Goal: Task Accomplishment & Management: Use online tool/utility

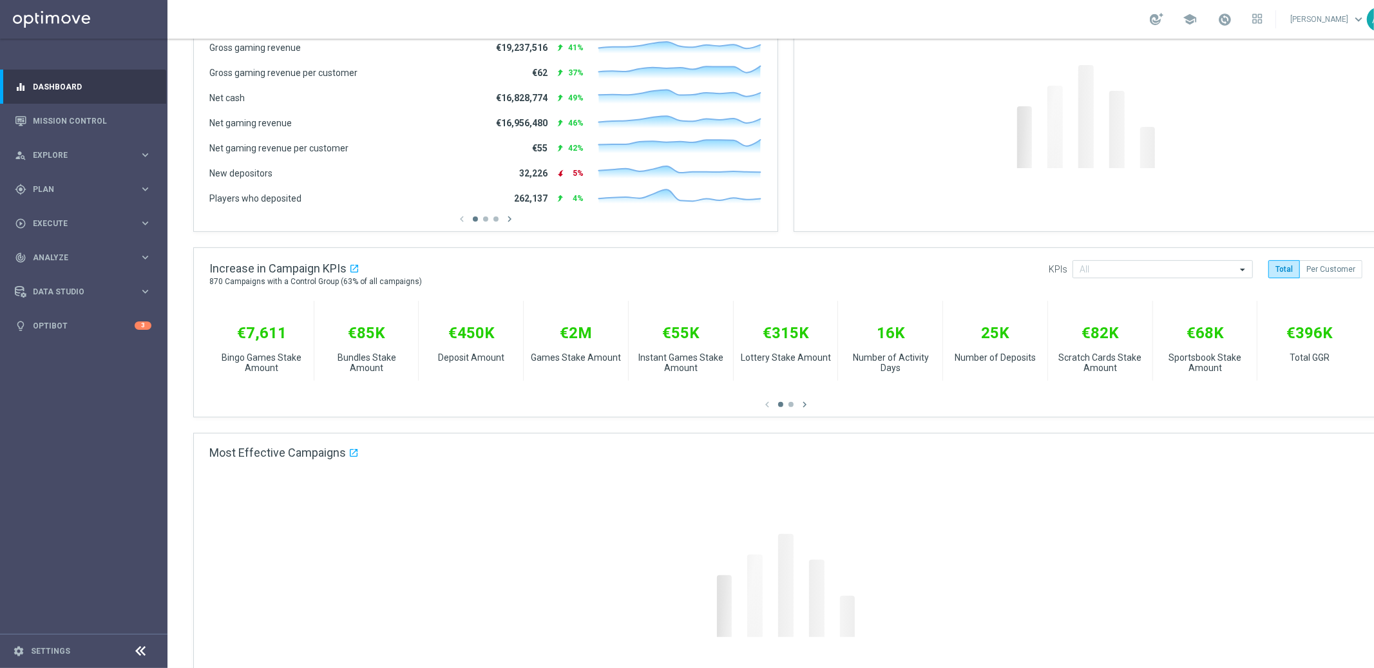
scroll to position [272, 0]
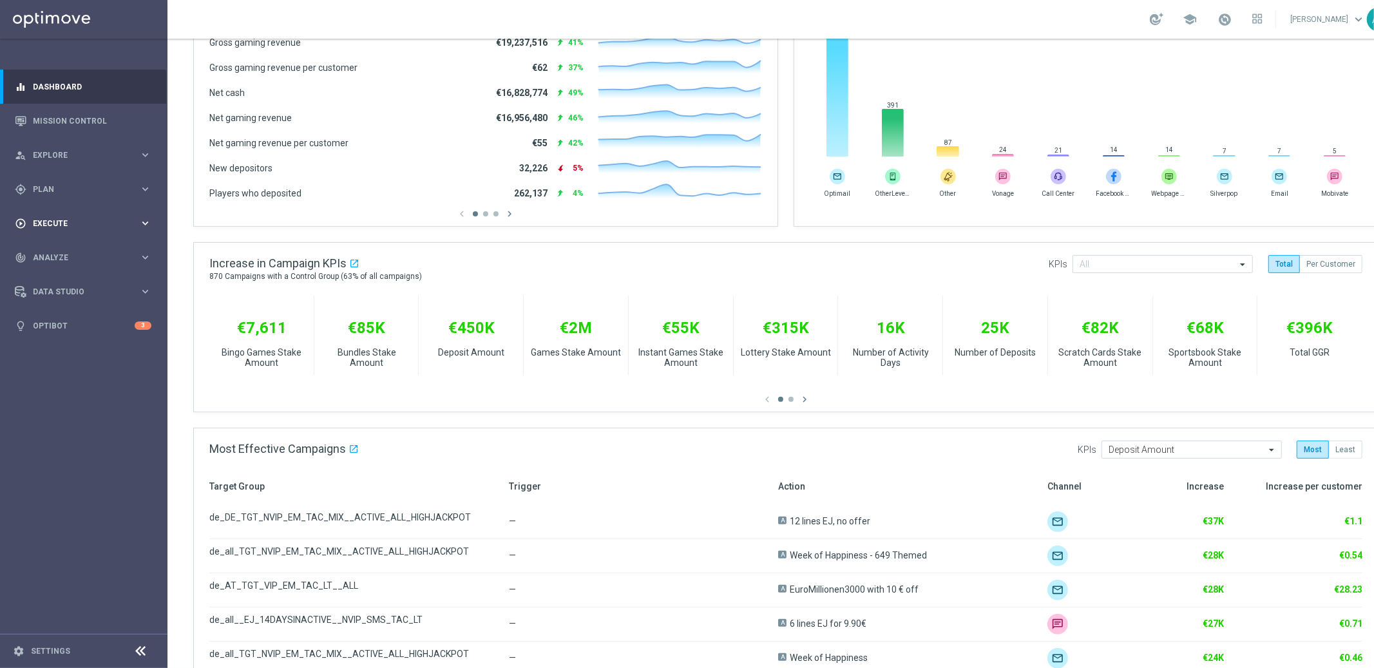
click at [104, 223] on span "Execute" at bounding box center [86, 224] width 106 height 8
click at [61, 252] on link "Campaign Builder" at bounding box center [83, 250] width 100 height 10
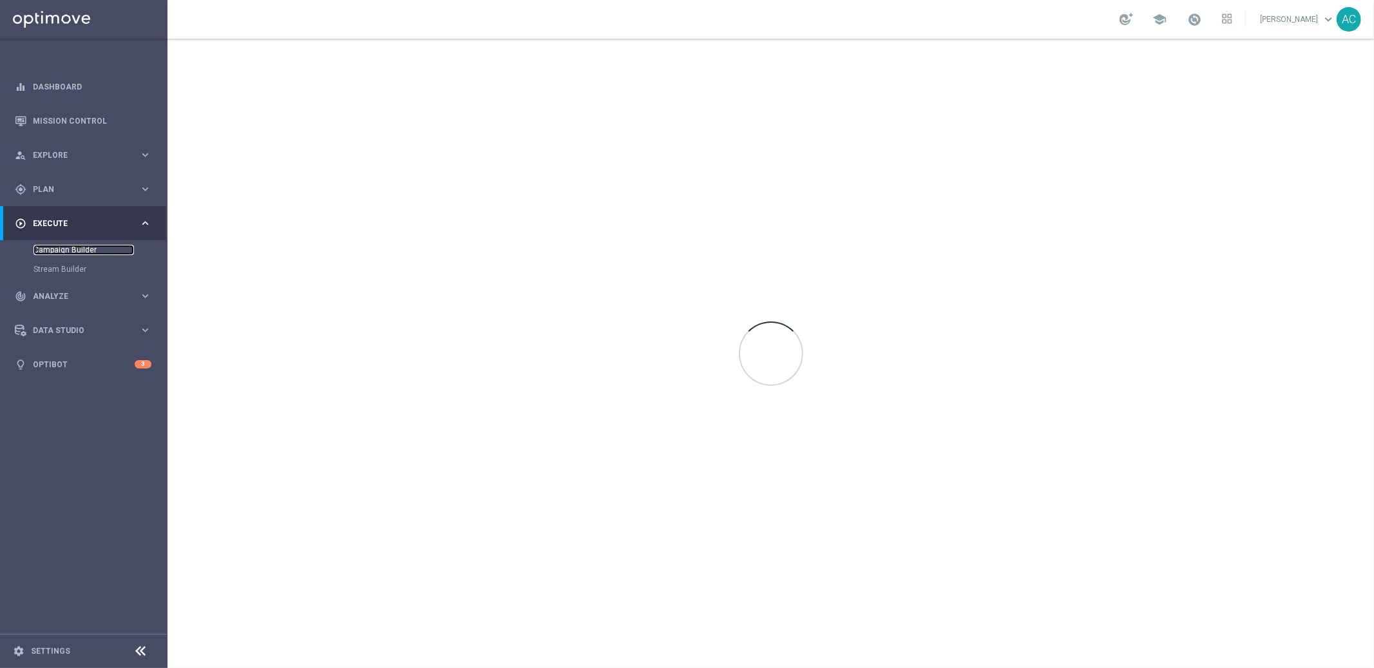
scroll to position [0, 0]
click at [79, 117] on link "Mission Control" at bounding box center [92, 121] width 119 height 34
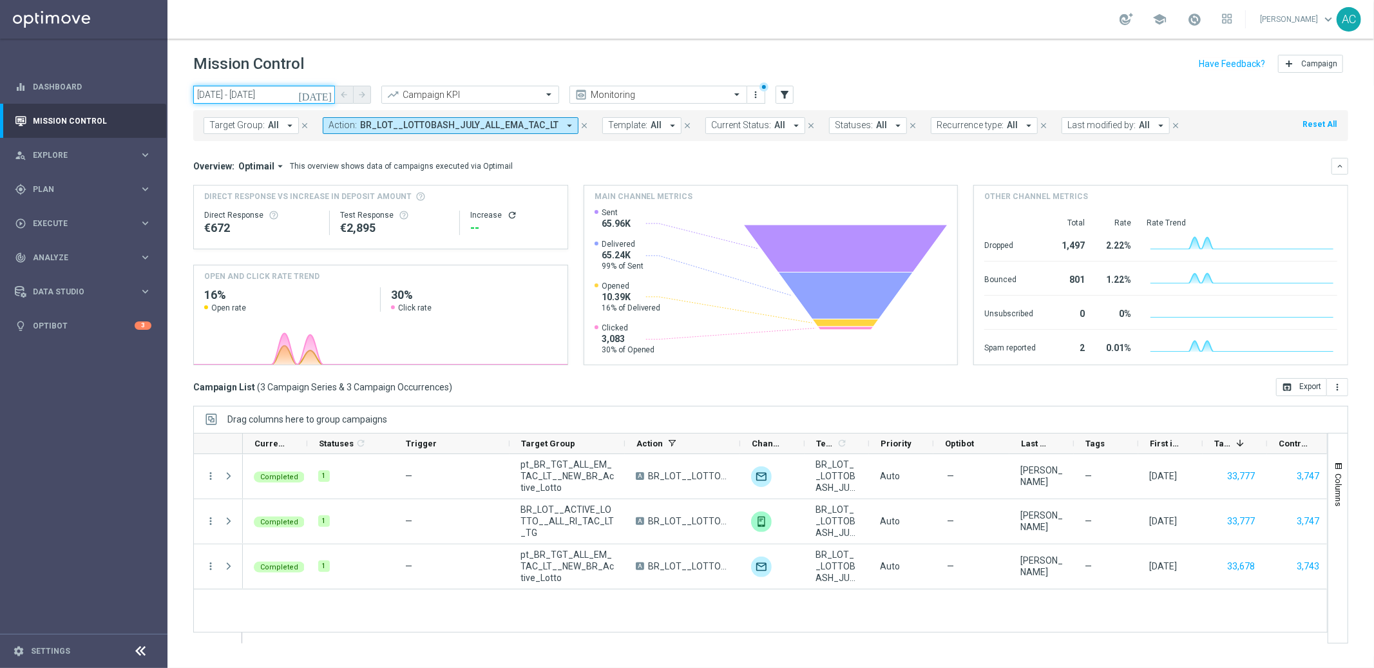
click at [230, 99] on input "01 Aug 2025 - 30 Aug 2025" at bounding box center [264, 95] width 142 height 18
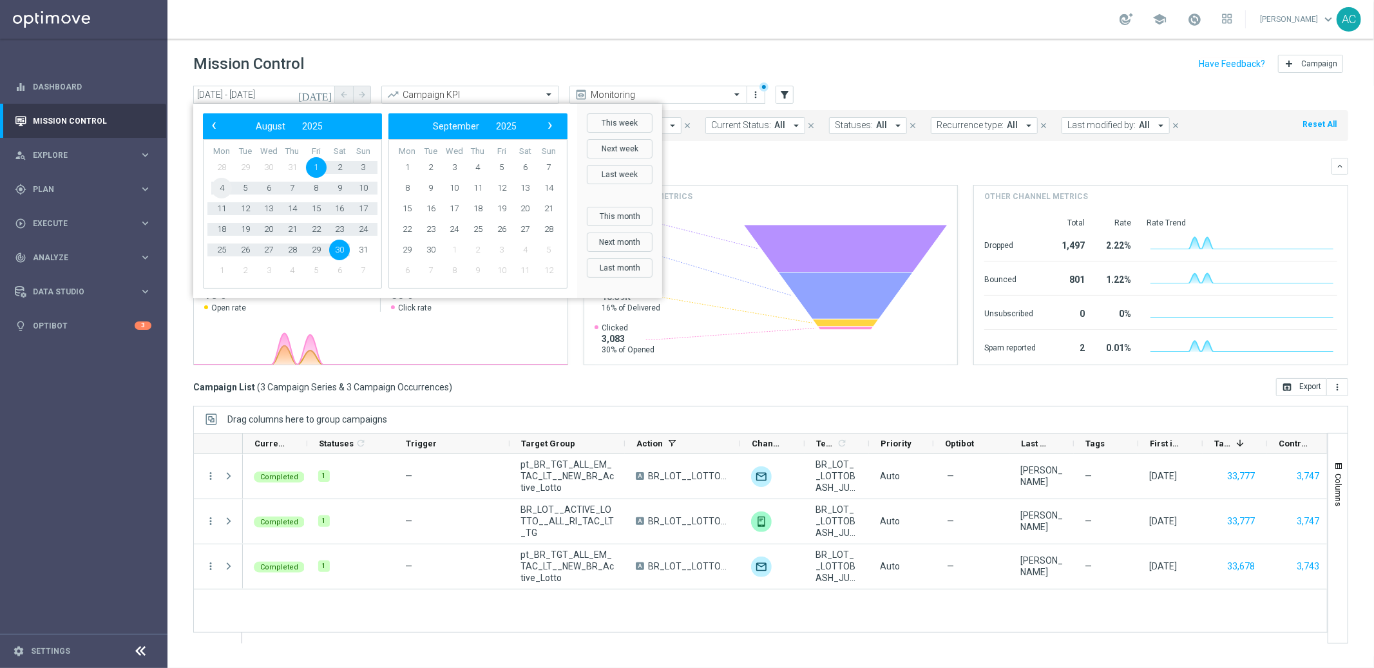
click at [218, 185] on span "4" at bounding box center [221, 188] width 21 height 21
click at [366, 186] on span "10" at bounding box center [363, 188] width 21 height 21
type input "04 Aug 2025 - 10 Aug 2025"
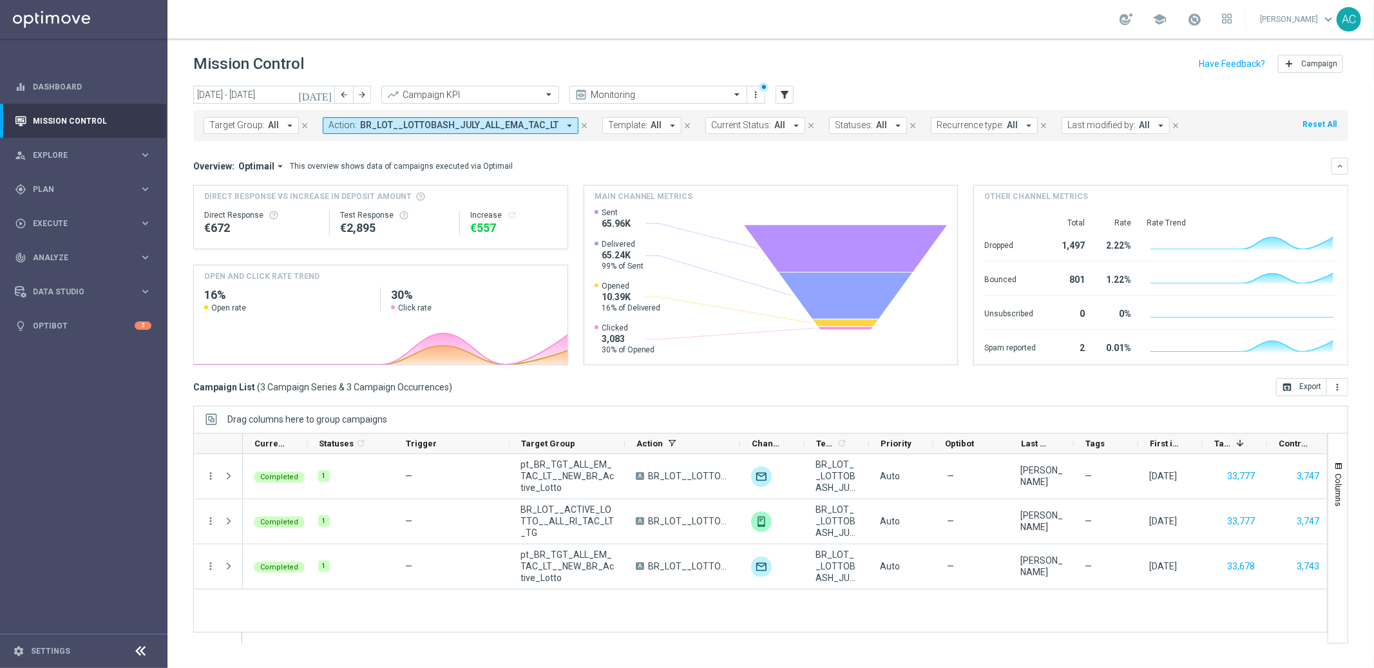
click at [564, 128] on icon "arrow_drop_down" at bounding box center [570, 126] width 12 height 12
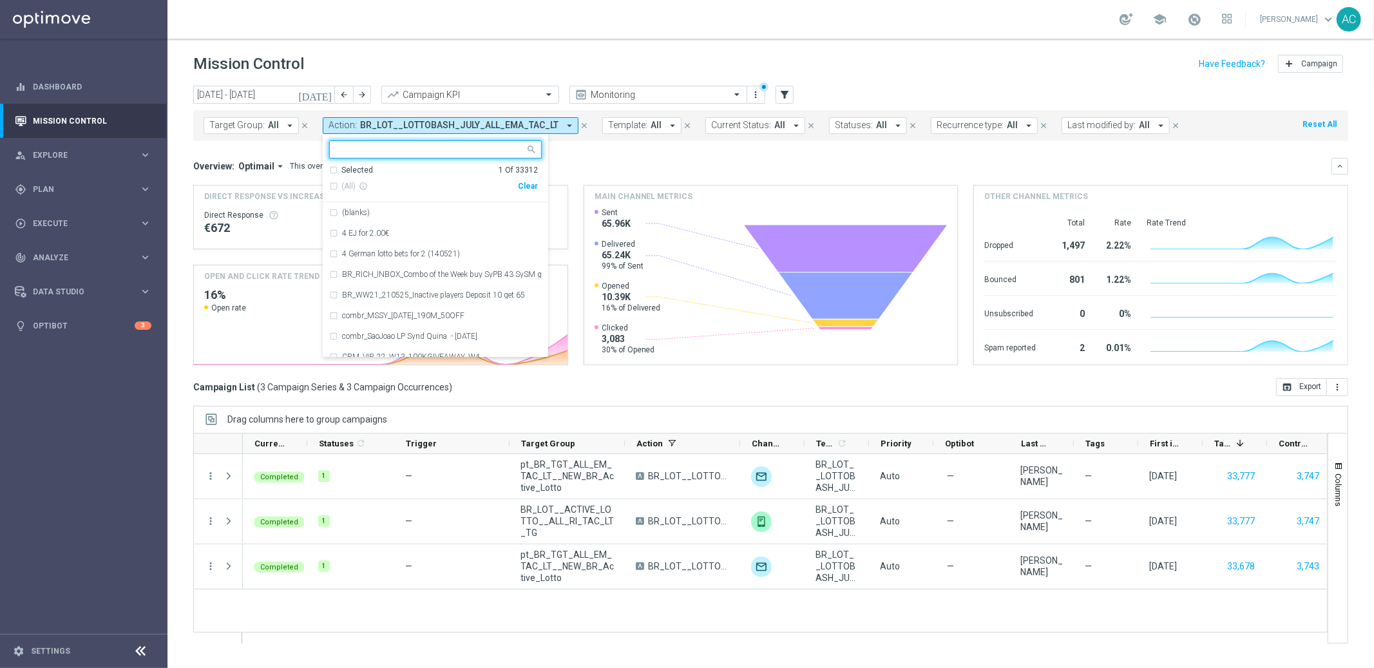
click at [0, 0] on div "Clear" at bounding box center [0, 0] width 0 height 0
click at [613, 151] on mini-dashboard "Overview: Optimail arrow_drop_down This overview shows data of campaigns execut…" at bounding box center [770, 259] width 1155 height 237
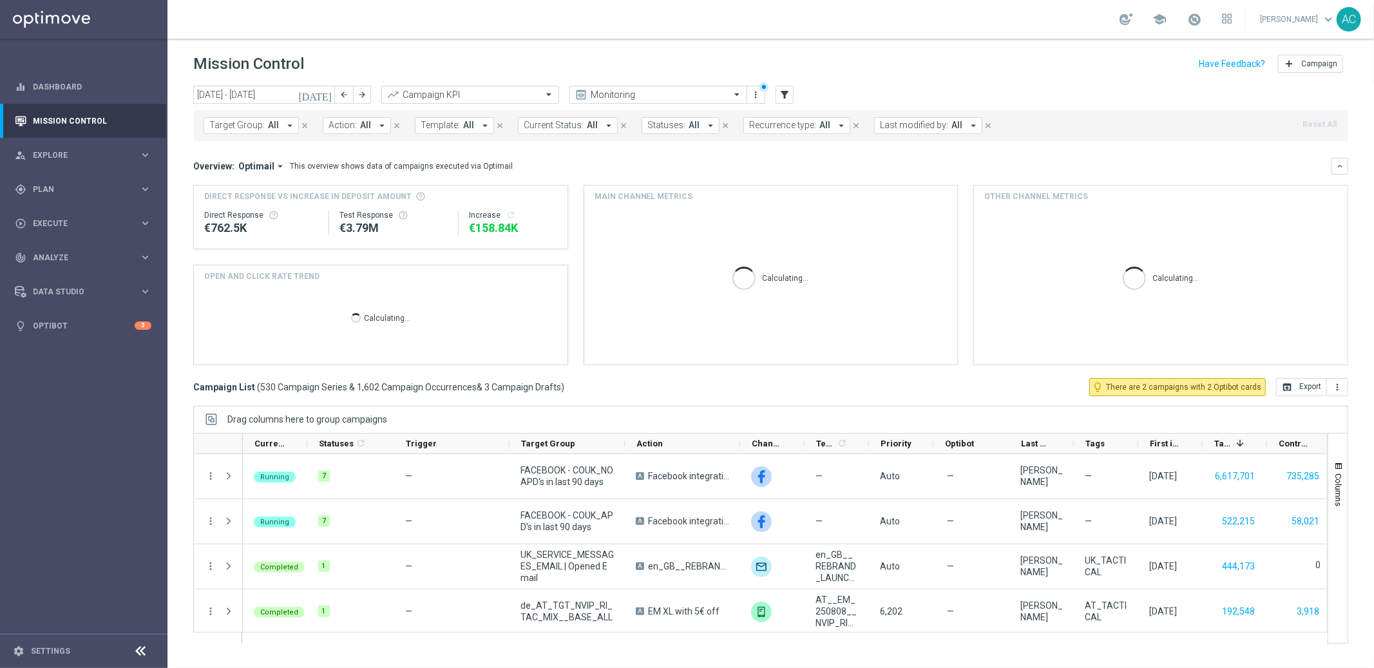
click at [365, 127] on span "All" at bounding box center [365, 125] width 11 height 11
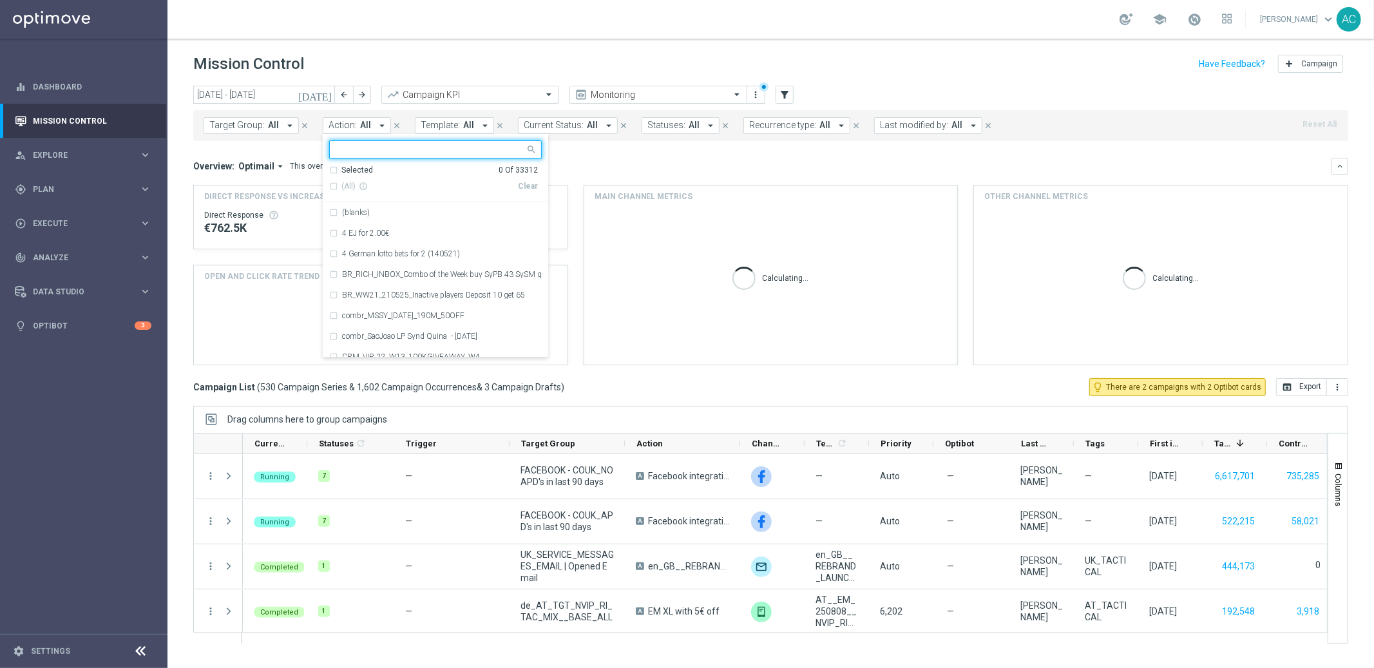
type input "pt_BR_LL_EMT_NVIP_EM_TAC_LT__MS_ALERT BR_LOT__MEGA_JACKPOT__ALL_SMS_TAC_LT"
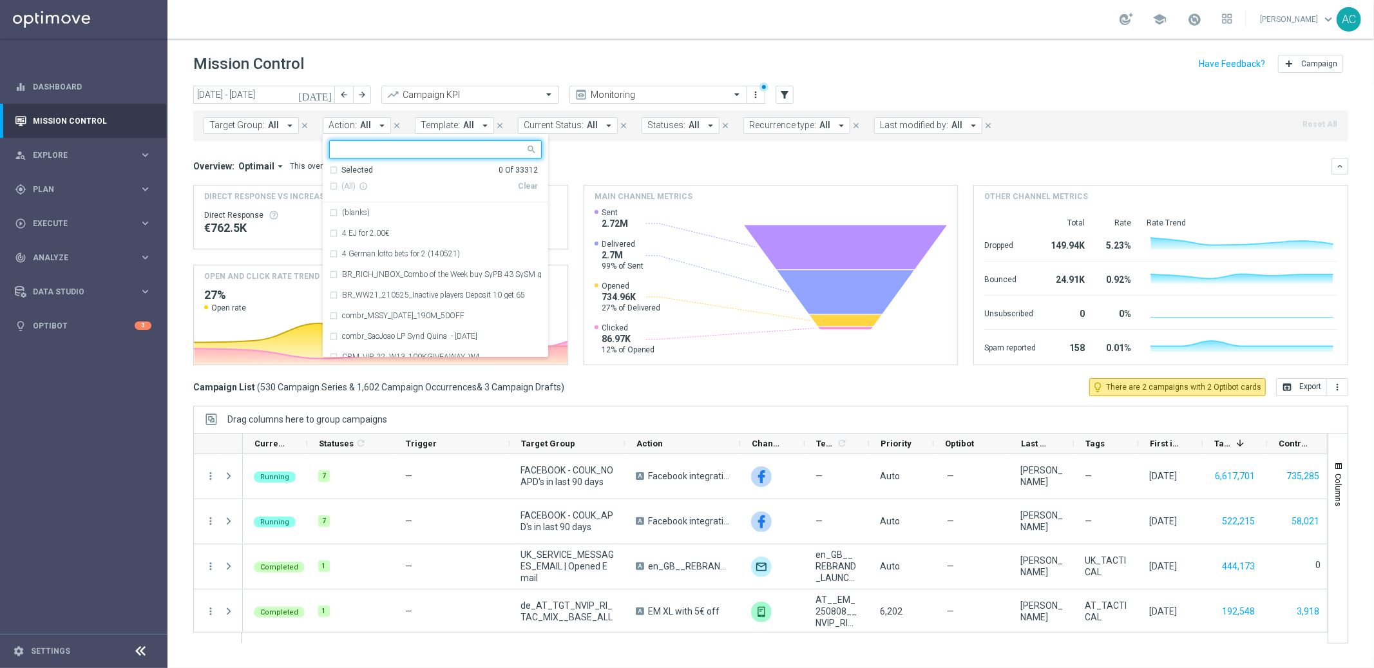
paste input "pt_BR_LL_EMT_NVIP_EM_TAC_LT__MS_ALERT"
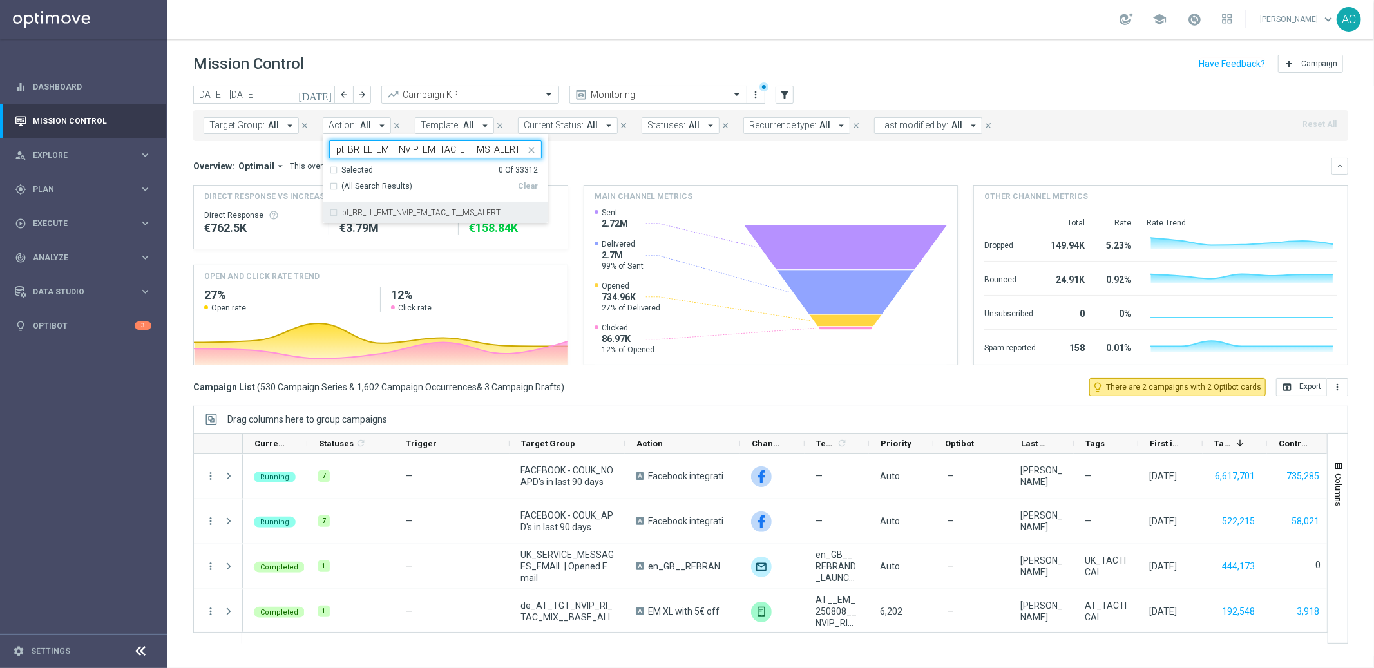
click at [332, 211] on div "pt_BR_LL_EMT_NVIP_EM_TAC_LT__MS_ALERT" at bounding box center [435, 212] width 213 height 21
type input "pt_BR_LL_EMT_NVIP_EM_TAC_LT__MS_ALERT"
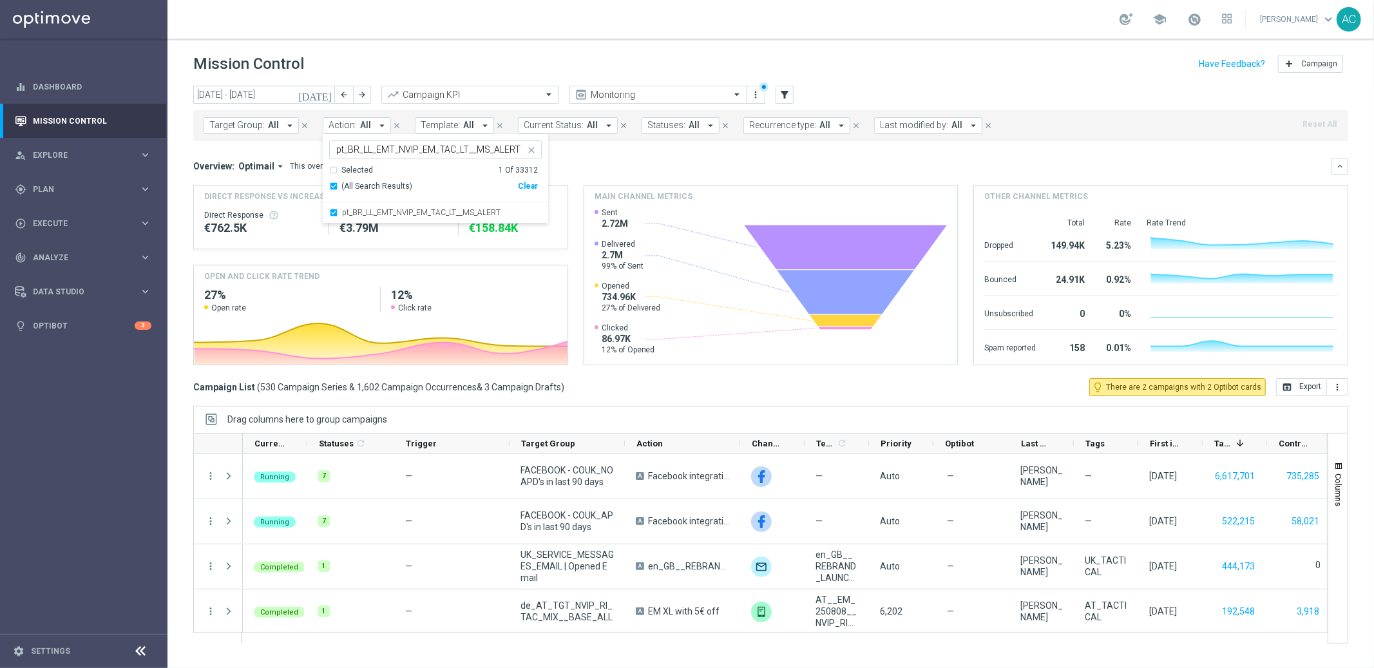
click at [649, 158] on div "Overview: Optimail arrow_drop_down This overview shows data of campaigns execut…" at bounding box center [770, 166] width 1155 height 17
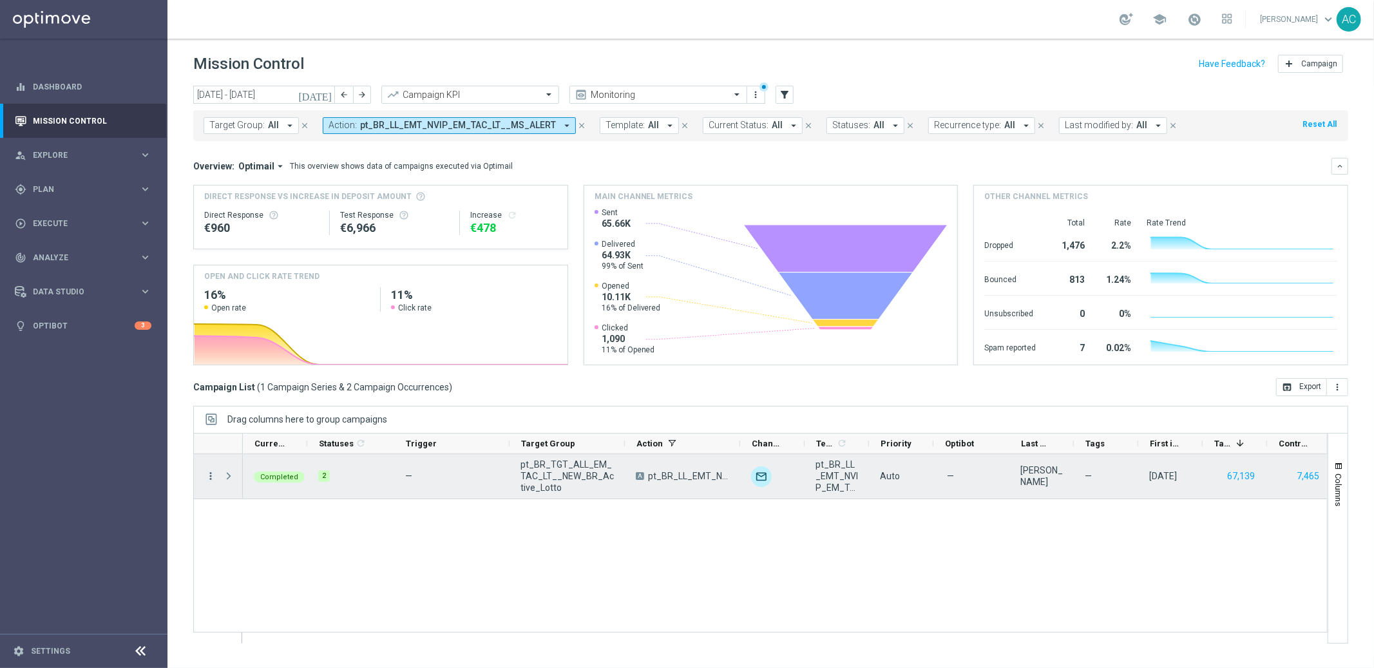
click at [209, 479] on icon "more_vert" at bounding box center [211, 476] width 12 height 12
click at [299, 556] on span "Go to Campaign Analysis" at bounding box center [282, 556] width 92 height 9
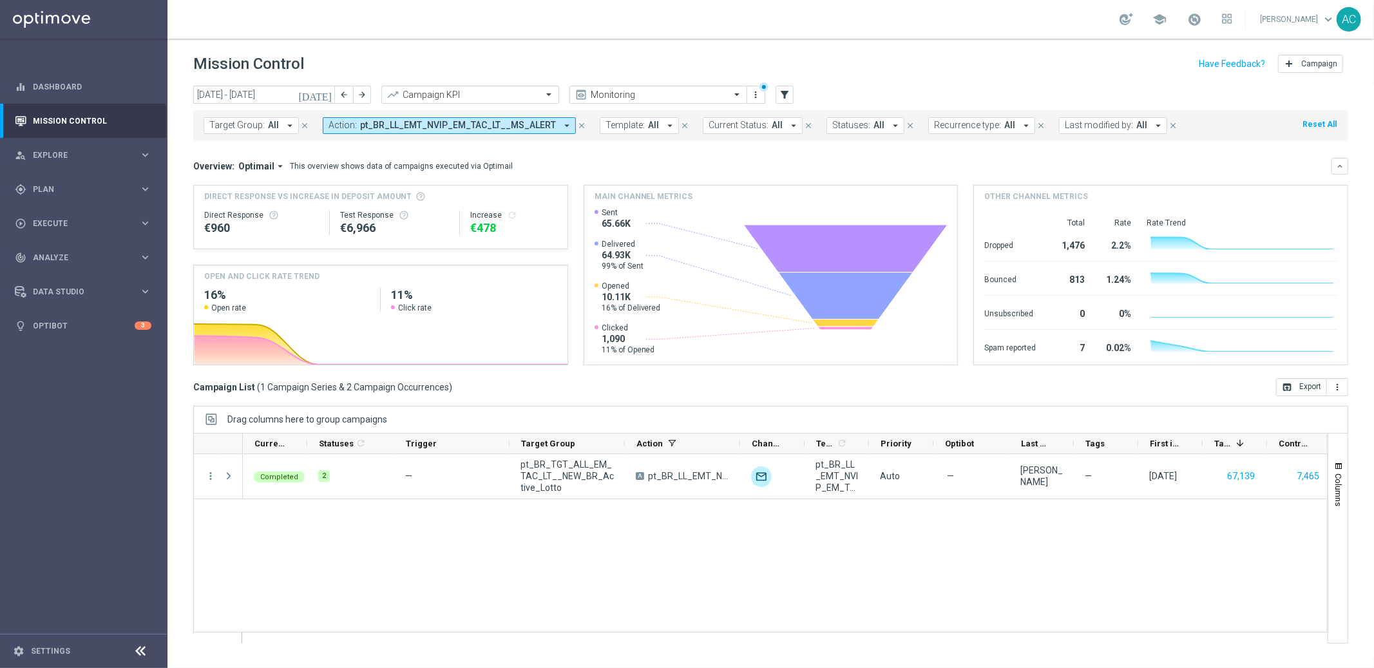
click at [546, 128] on button "Action: pt_BR_LL_EMT_NVIP_EM_TAC_LT__MS_ALERT arrow_drop_down" at bounding box center [449, 125] width 253 height 17
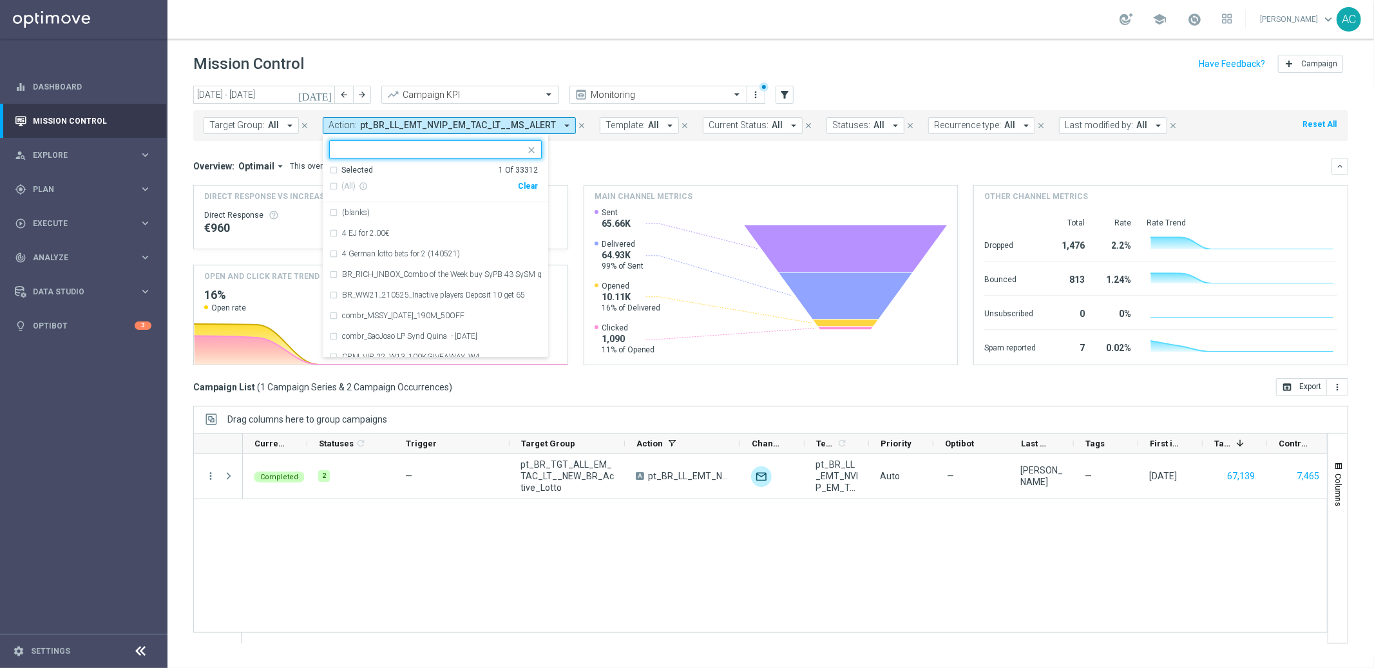
click at [0, 0] on div "Clear" at bounding box center [0, 0] width 0 height 0
click at [624, 156] on mini-dashboard "Overview: Optimail arrow_drop_down This overview shows data of campaigns execut…" at bounding box center [770, 259] width 1155 height 237
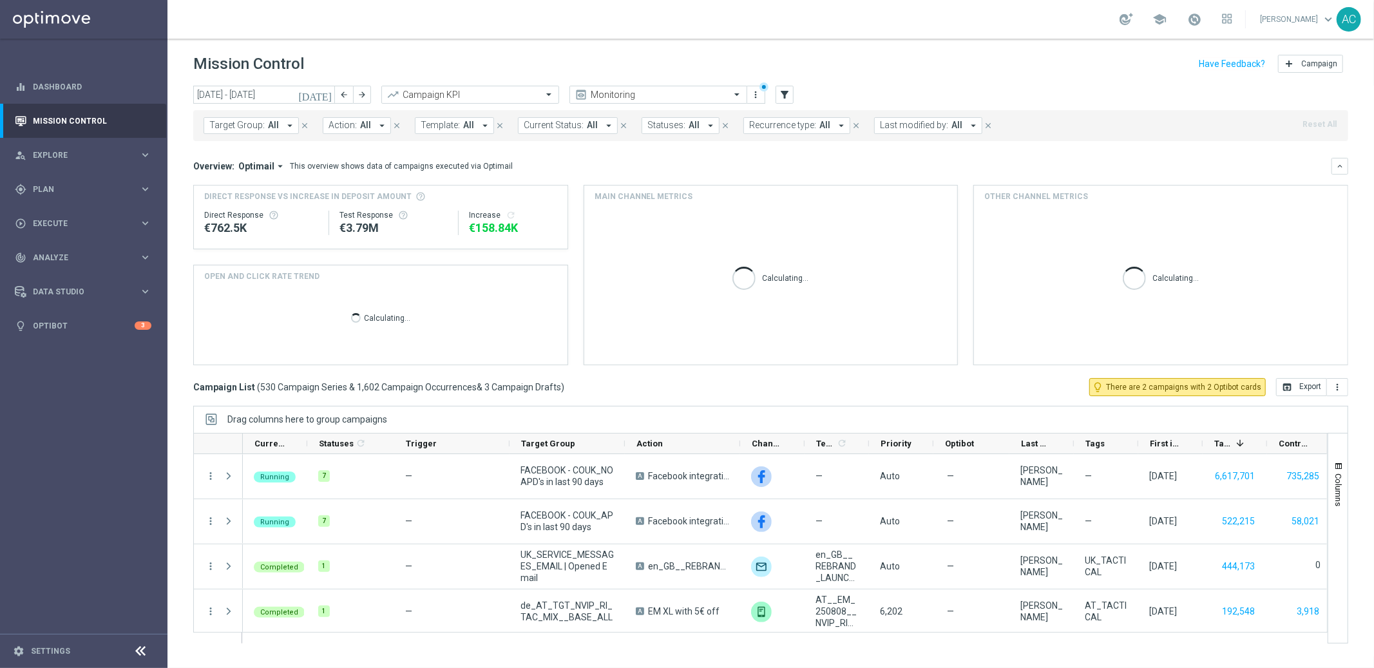
click at [360, 128] on span "All" at bounding box center [365, 125] width 11 height 11
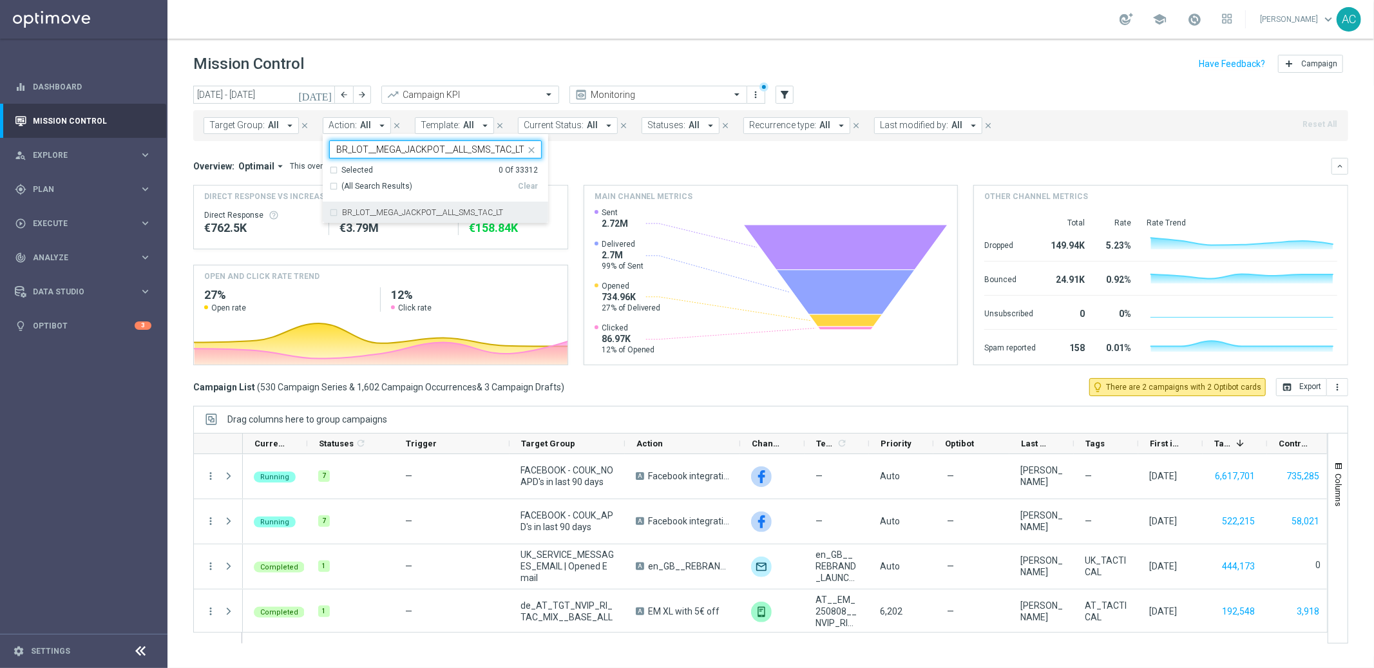
click at [331, 213] on div "BR_LOT__MEGA_JACKPOT__ALL_SMS_TAC_LT" at bounding box center [435, 212] width 213 height 21
type input "BR_LOT__MEGA_JACKPOT__ALL_SMS_TAC_LT"
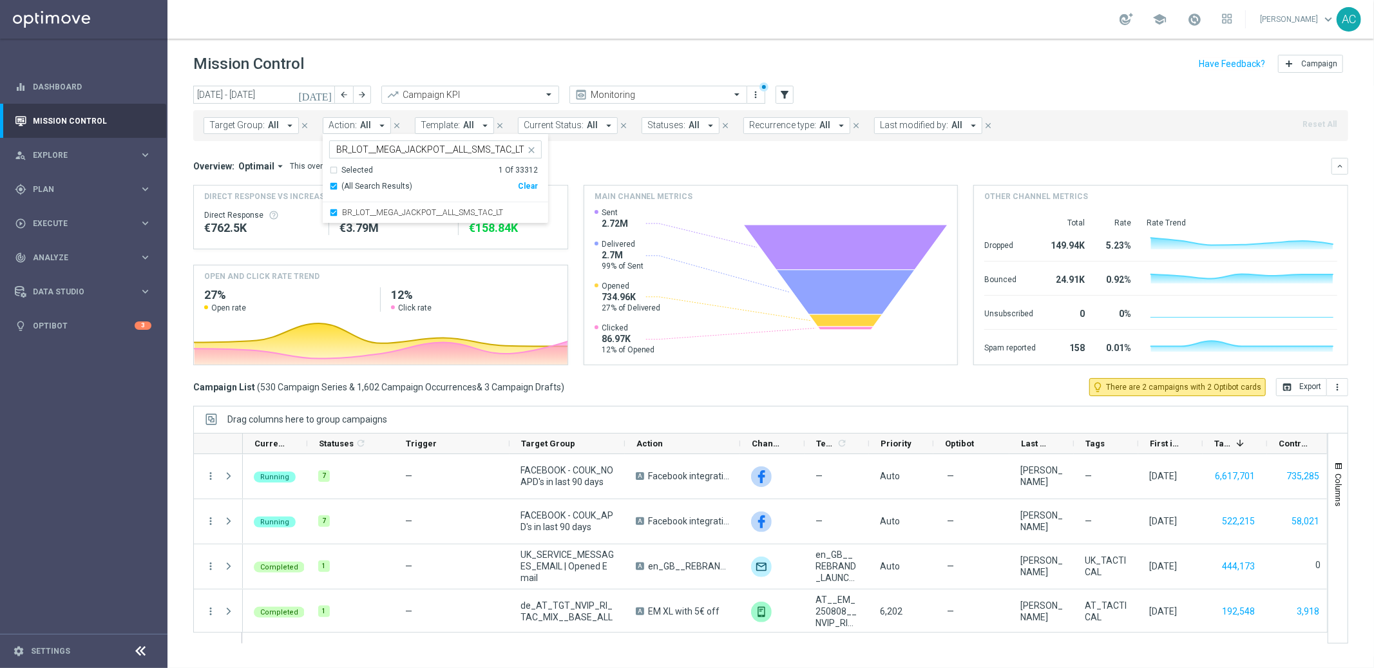
click at [594, 170] on div "Overview: Optimail arrow_drop_down This overview shows data of campaigns execut…" at bounding box center [762, 166] width 1138 height 12
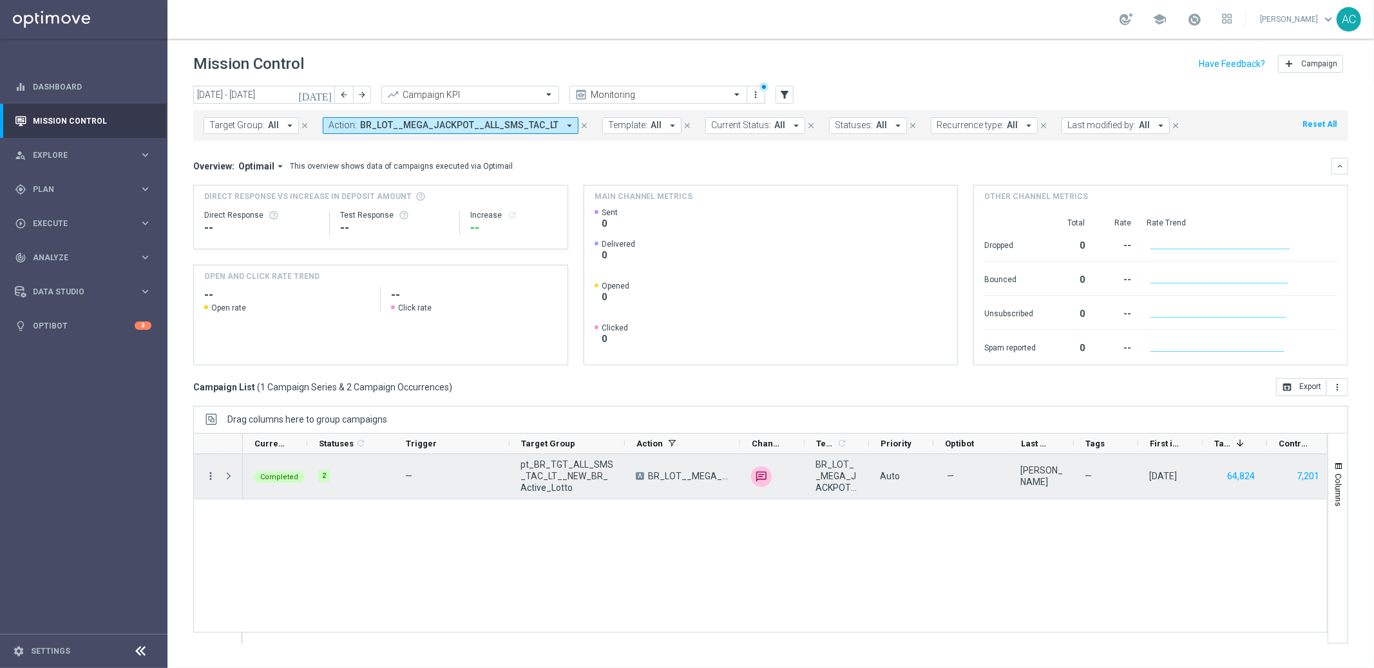
click at [212, 479] on icon "more_vert" at bounding box center [211, 476] width 12 height 12
click at [293, 558] on span "Go to Campaign Analysis" at bounding box center [282, 556] width 92 height 9
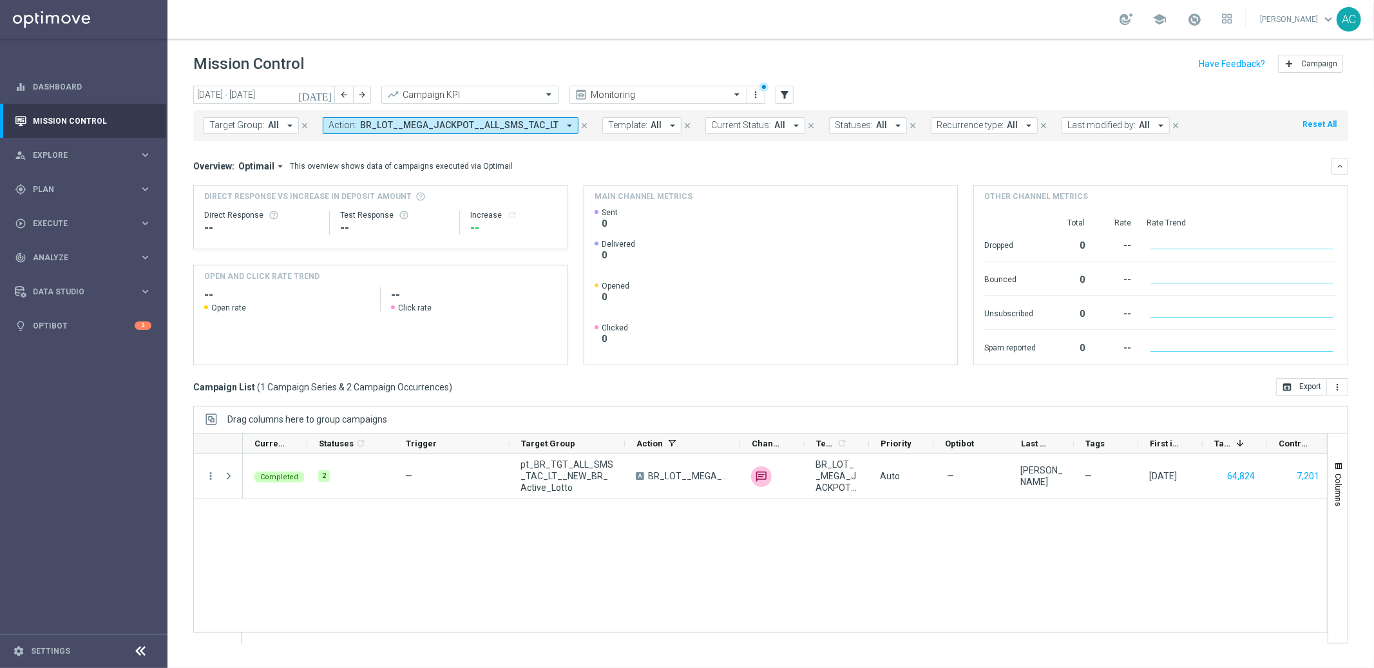
click at [564, 124] on icon "arrow_drop_down" at bounding box center [570, 126] width 12 height 12
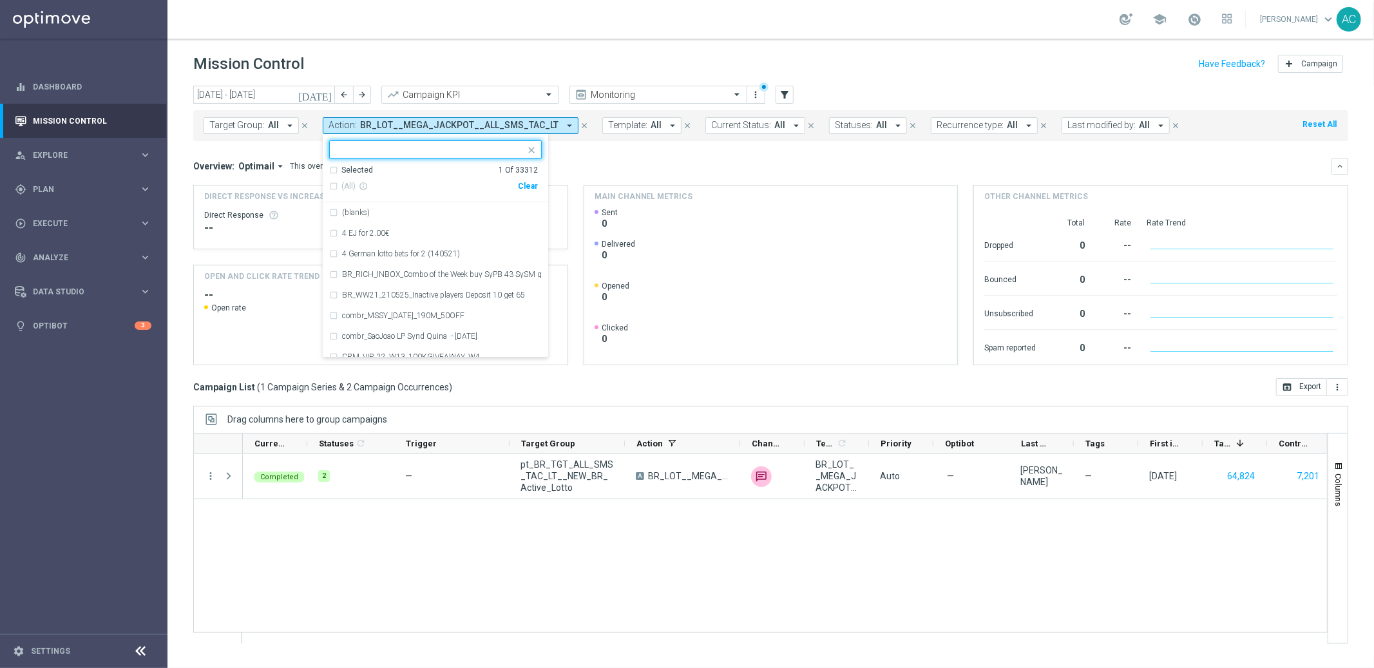
drag, startPoint x: 542, startPoint y: 180, endPoint x: 540, endPoint y: 188, distance: 8.8
click at [540, 188] on div "Selected 1 Of 33312 (All) info_outline Clear" at bounding box center [435, 184] width 225 height 38
click at [0, 0] on div "Clear" at bounding box center [0, 0] width 0 height 0
click at [605, 135] on div "Target Group: All arrow_drop_down close Action: BR_LOT__MEGA_JACKPOT__ALL_SMS_T…" at bounding box center [770, 125] width 1155 height 31
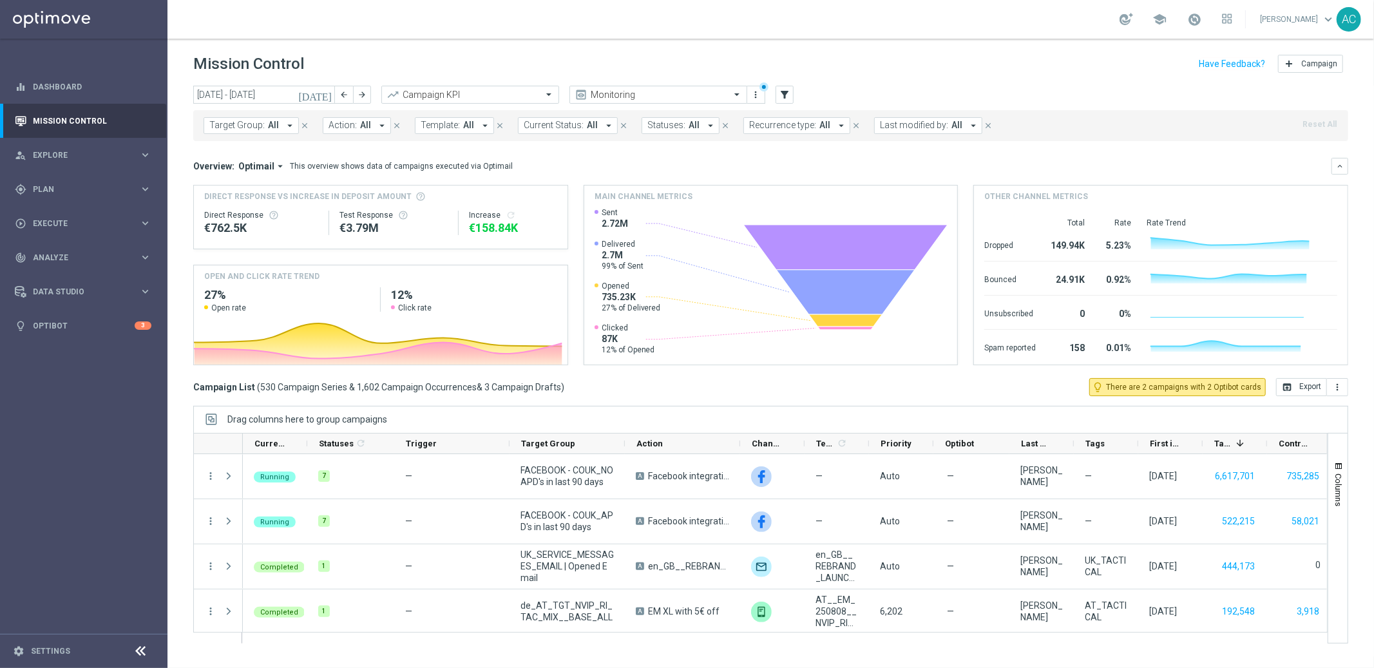
click at [328, 96] on icon "[DATE]" at bounding box center [315, 95] width 35 height 12
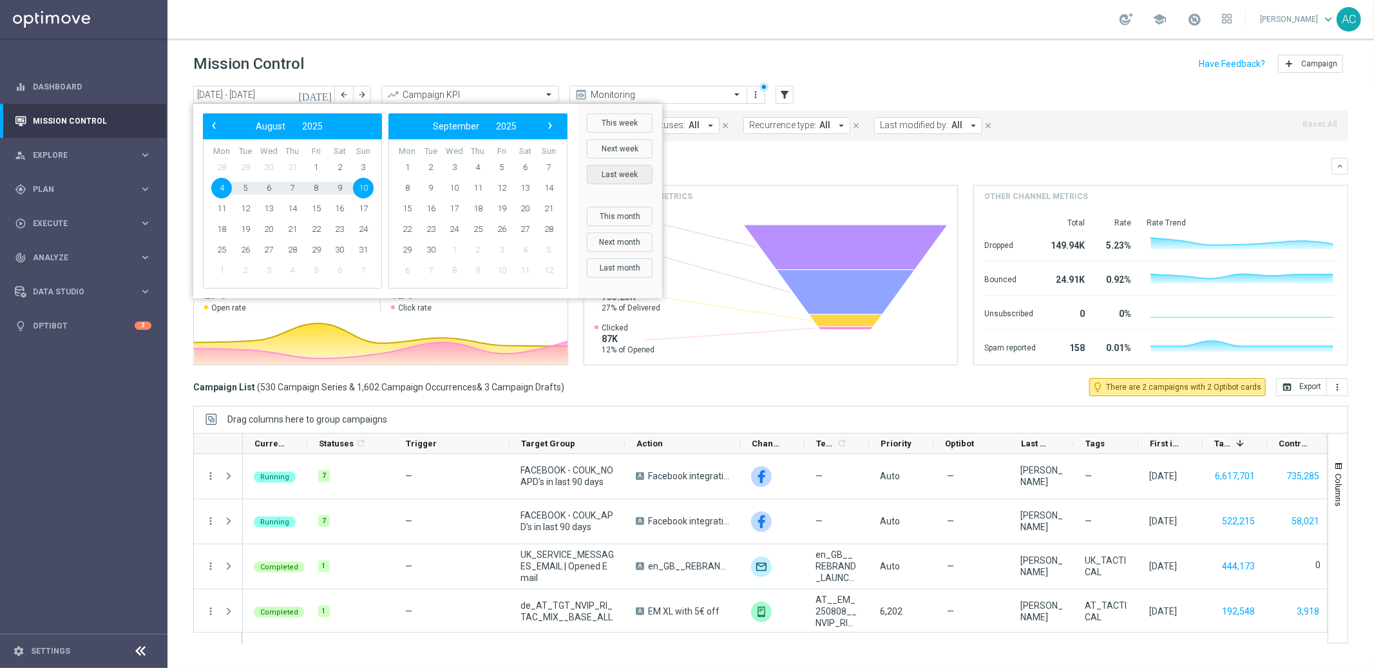
click at [625, 173] on button "Last week" at bounding box center [620, 174] width 66 height 19
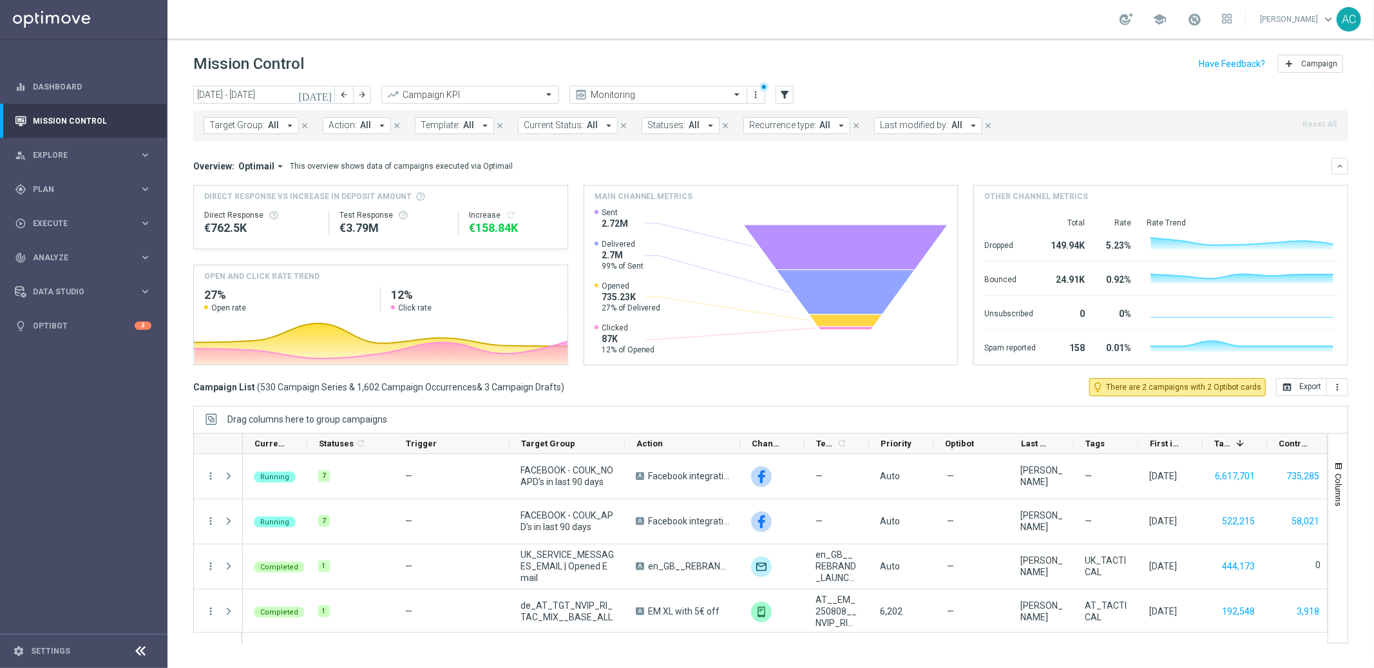
click at [770, 95] on div "today 04 Aug 2025 - 10 Aug 2025 arrow_back arrow_forward Campaign KPI trending_…" at bounding box center [770, 95] width 1155 height 19
click at [777, 95] on button "filter_alt" at bounding box center [784, 95] width 18 height 18
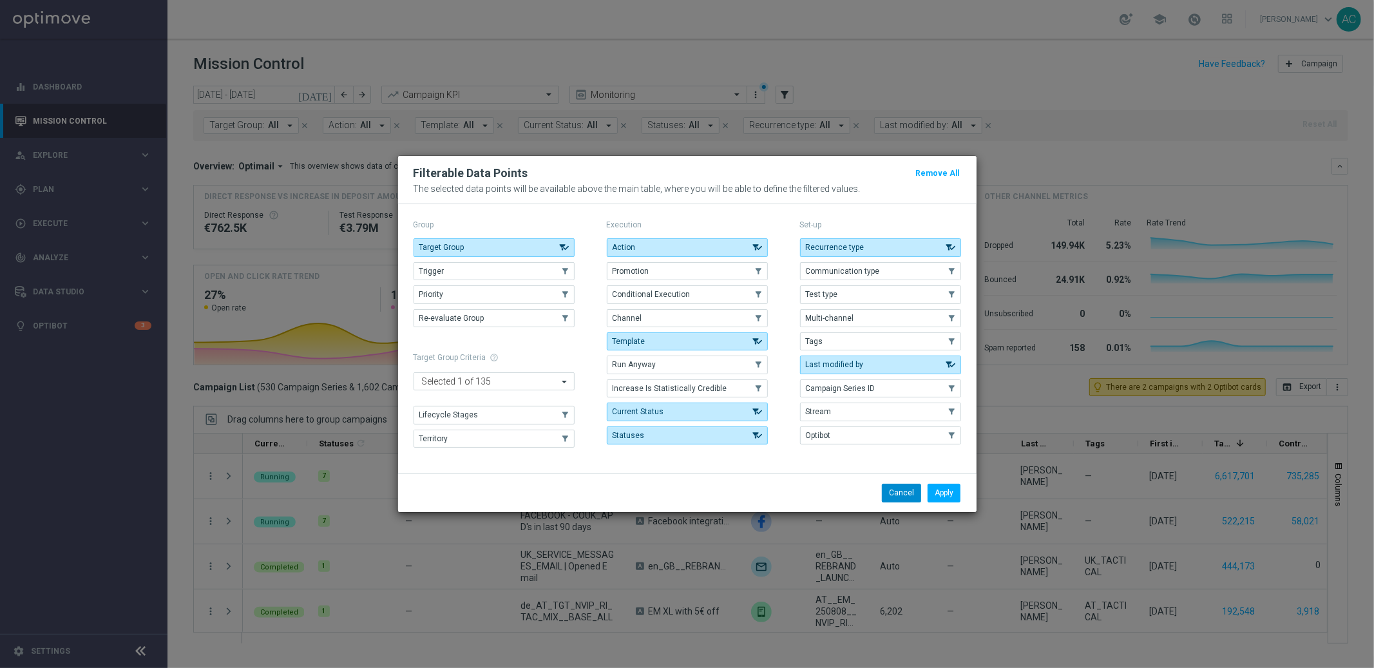
drag, startPoint x: 902, startPoint y: 490, endPoint x: 813, endPoint y: 438, distance: 103.1
click at [902, 490] on button "Cancel" at bounding box center [901, 493] width 39 height 18
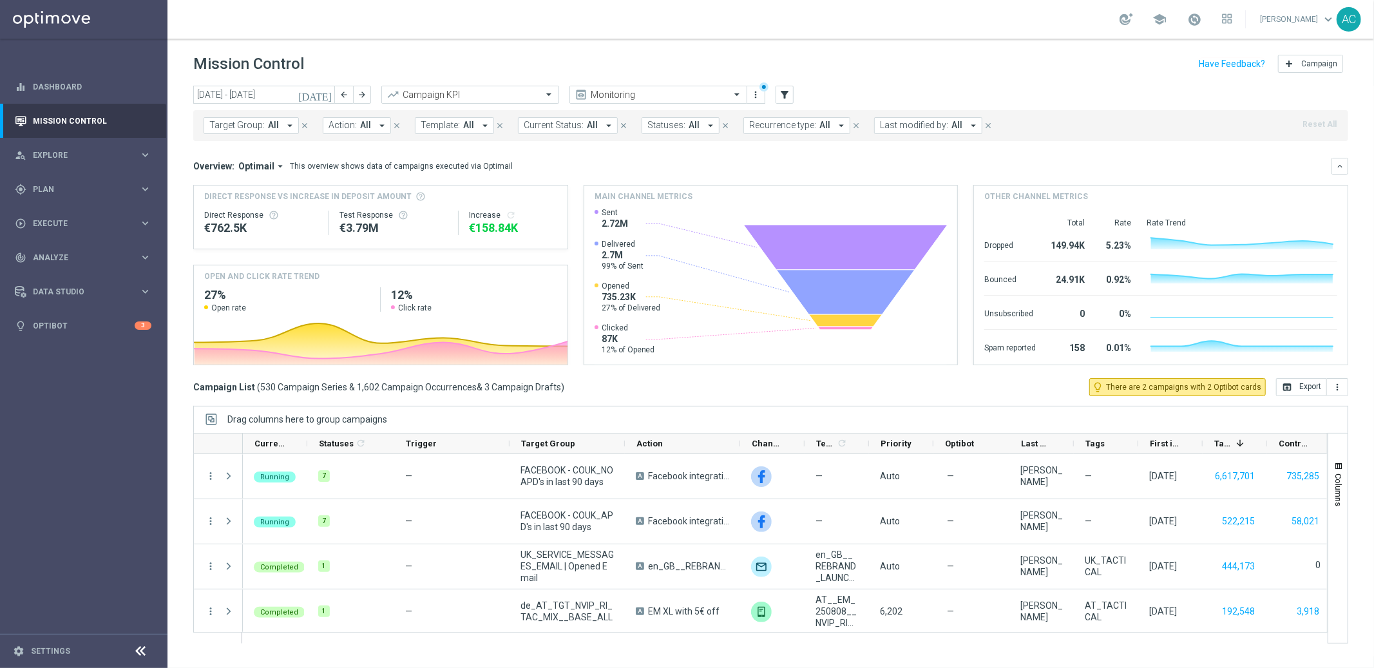
click at [365, 135] on div "Target Group: All arrow_drop_down close Action: All arrow_drop_down close Templ…" at bounding box center [770, 125] width 1155 height 31
click at [364, 129] on span "All" at bounding box center [365, 125] width 11 height 11
type input "pt_BR_LL_EMT_NVIP_EM_TAC_LT__MS_ALERT BR_LOT__MEGA_JACKPOT__ALL_SMS_TAC_LT pt_B…"
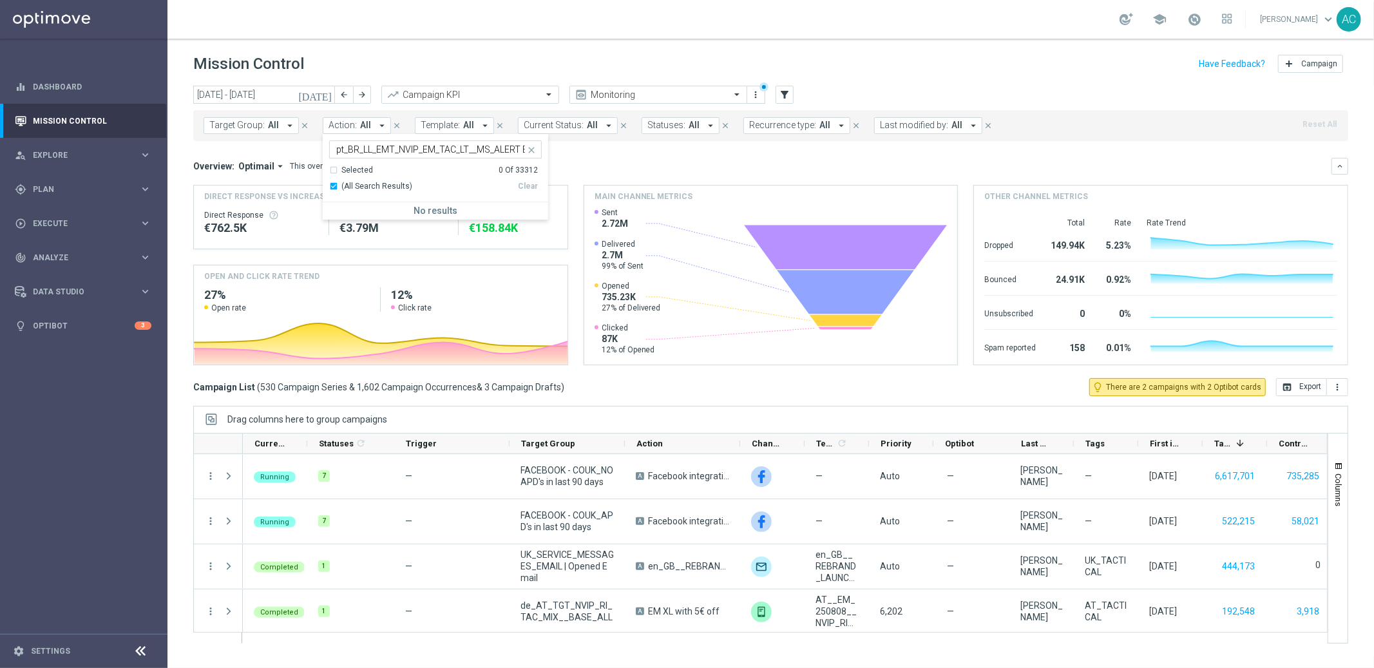
click at [527, 149] on icon "close" at bounding box center [531, 150] width 10 height 10
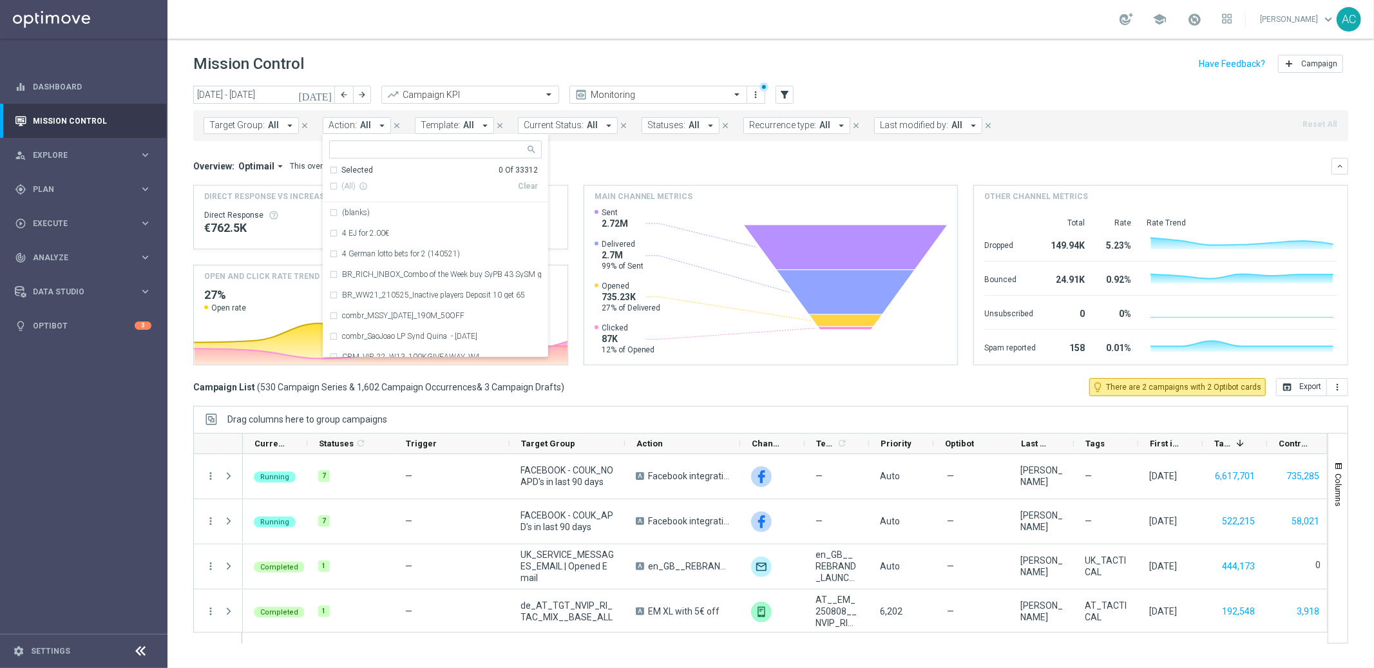
click at [610, 150] on mini-dashboard "Overview: Optimail arrow_drop_down This overview shows data of campaigns execut…" at bounding box center [770, 259] width 1155 height 237
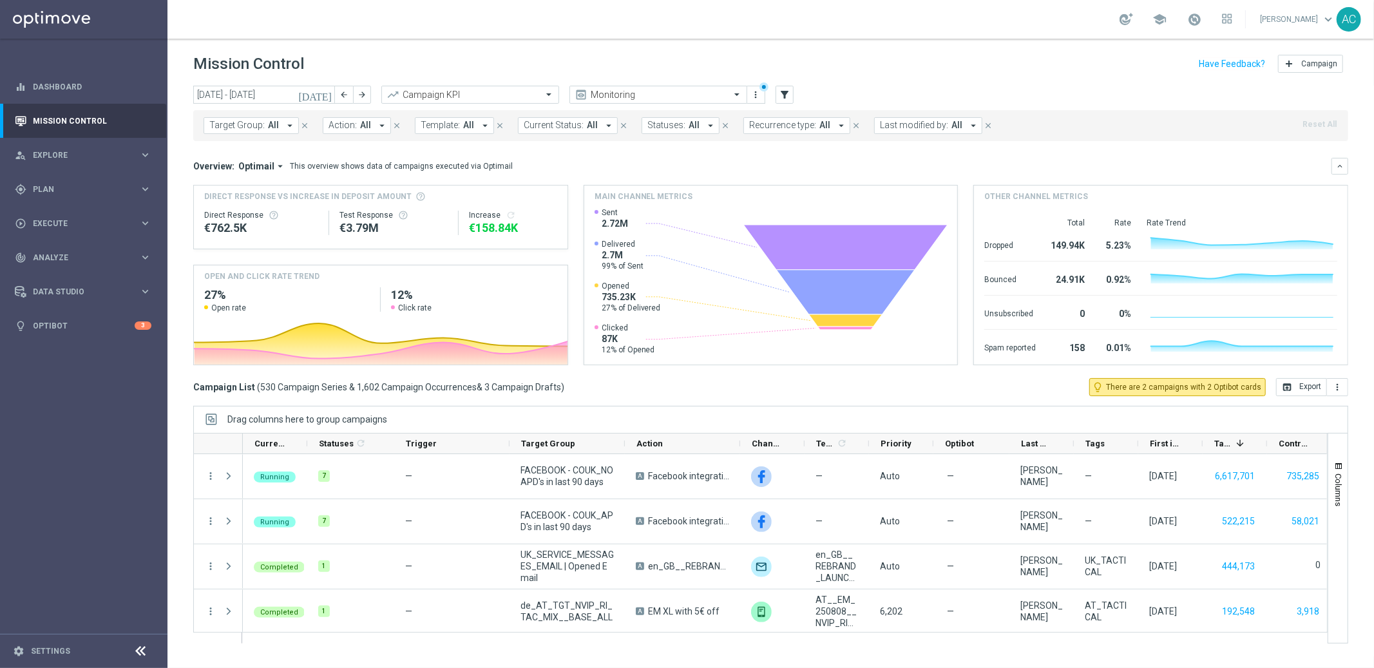
click at [252, 129] on span "Target Group:" at bounding box center [236, 125] width 55 height 11
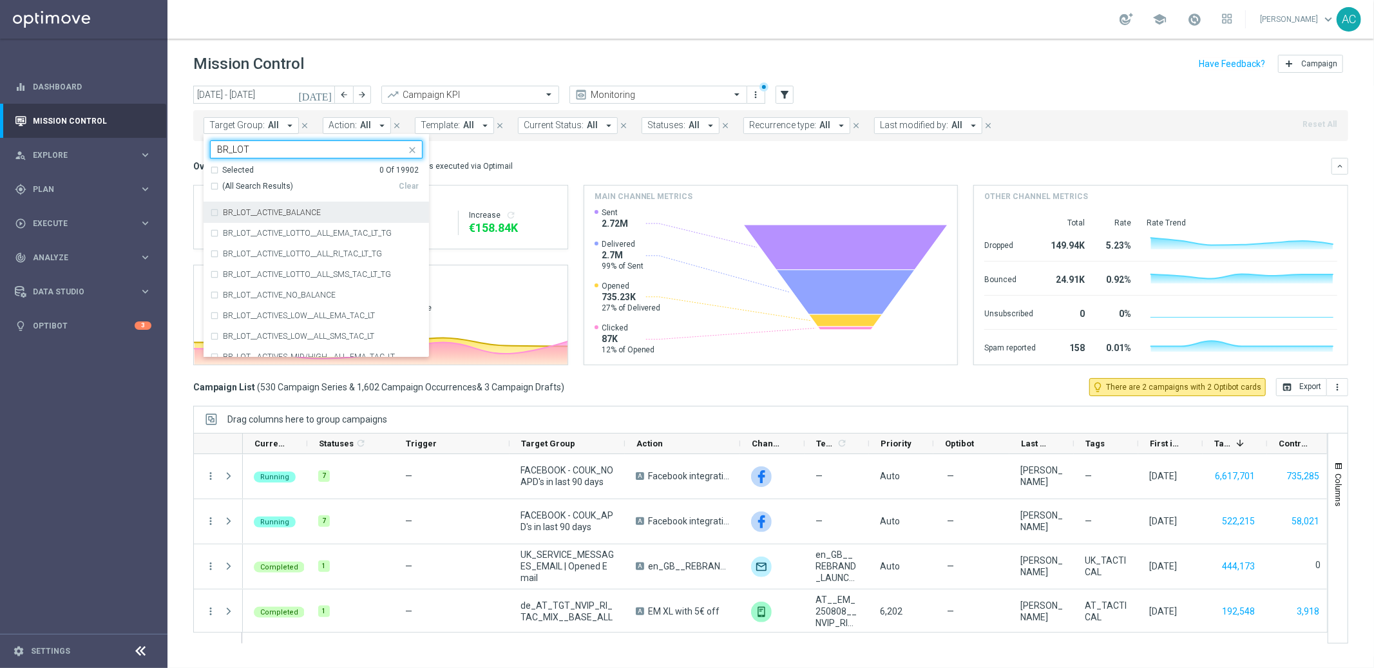
click at [212, 185] on div "(All Search Results)" at bounding box center [304, 186] width 189 height 11
type input "BR_LOT"
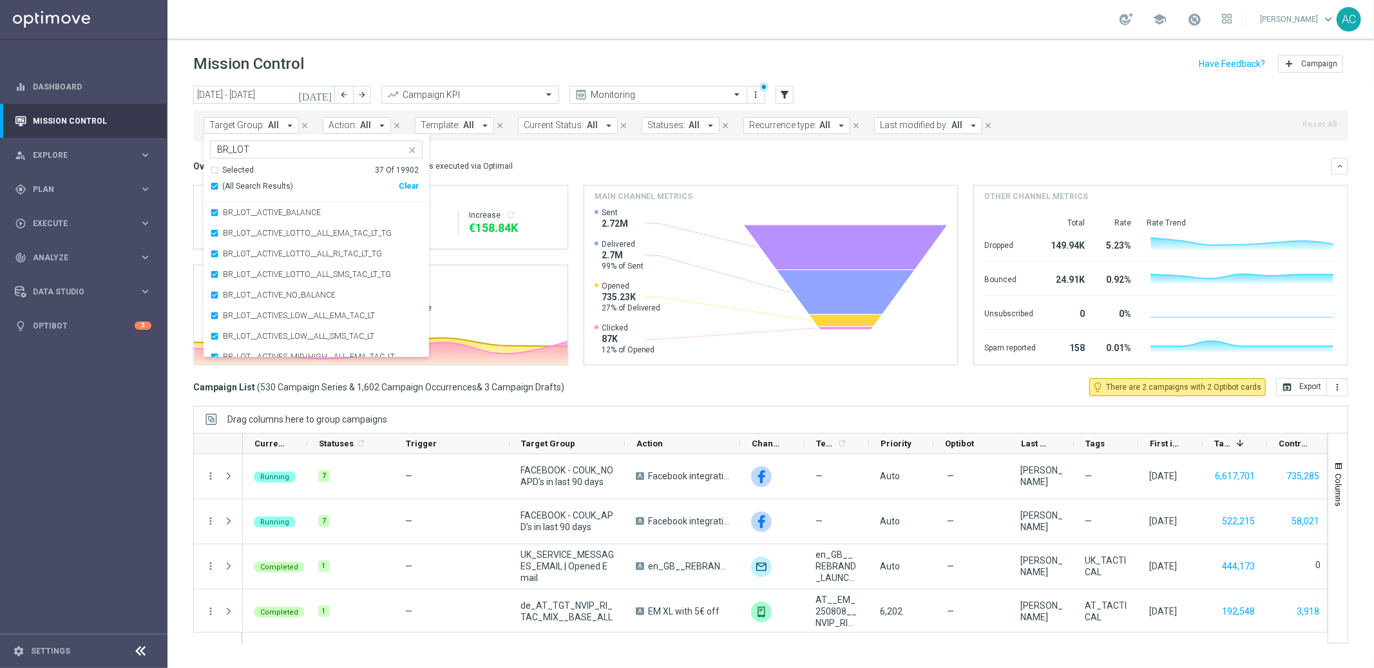
click at [612, 155] on mini-dashboard "Overview: Optimail arrow_drop_down This overview shows data of campaigns execut…" at bounding box center [770, 259] width 1155 height 237
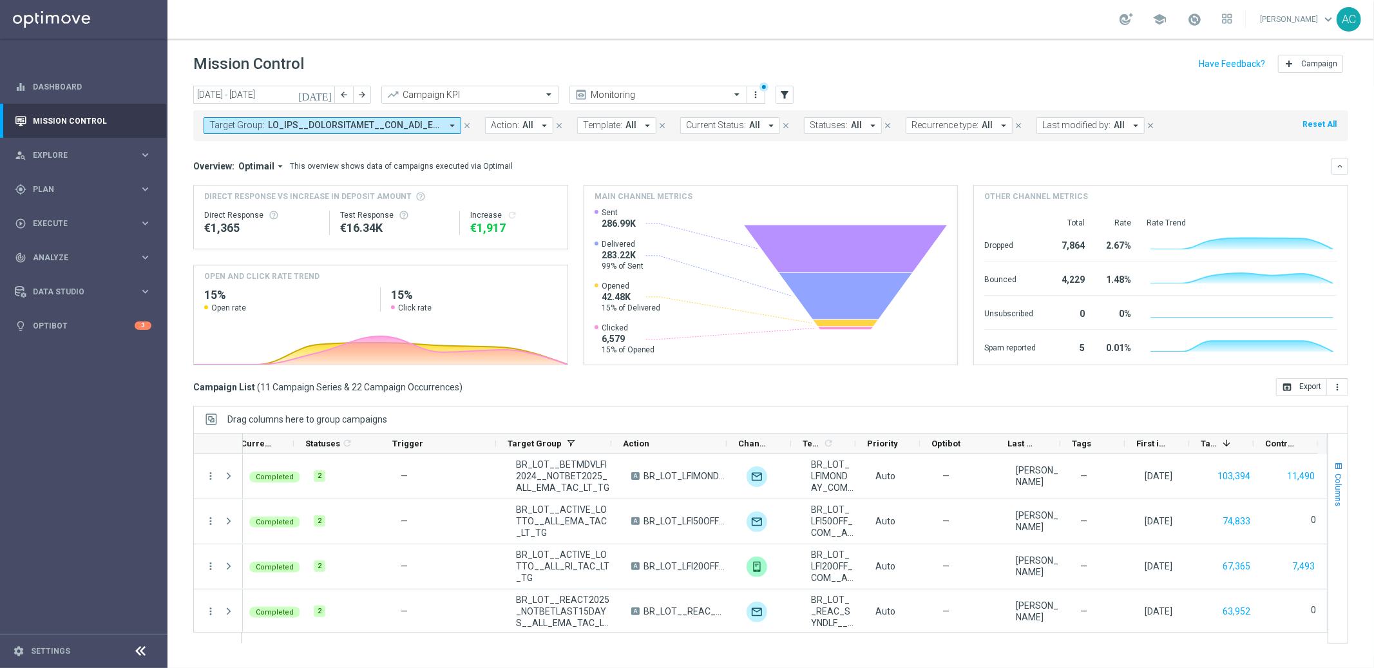
click at [1343, 475] on button "Columns" at bounding box center [1337, 484] width 19 height 70
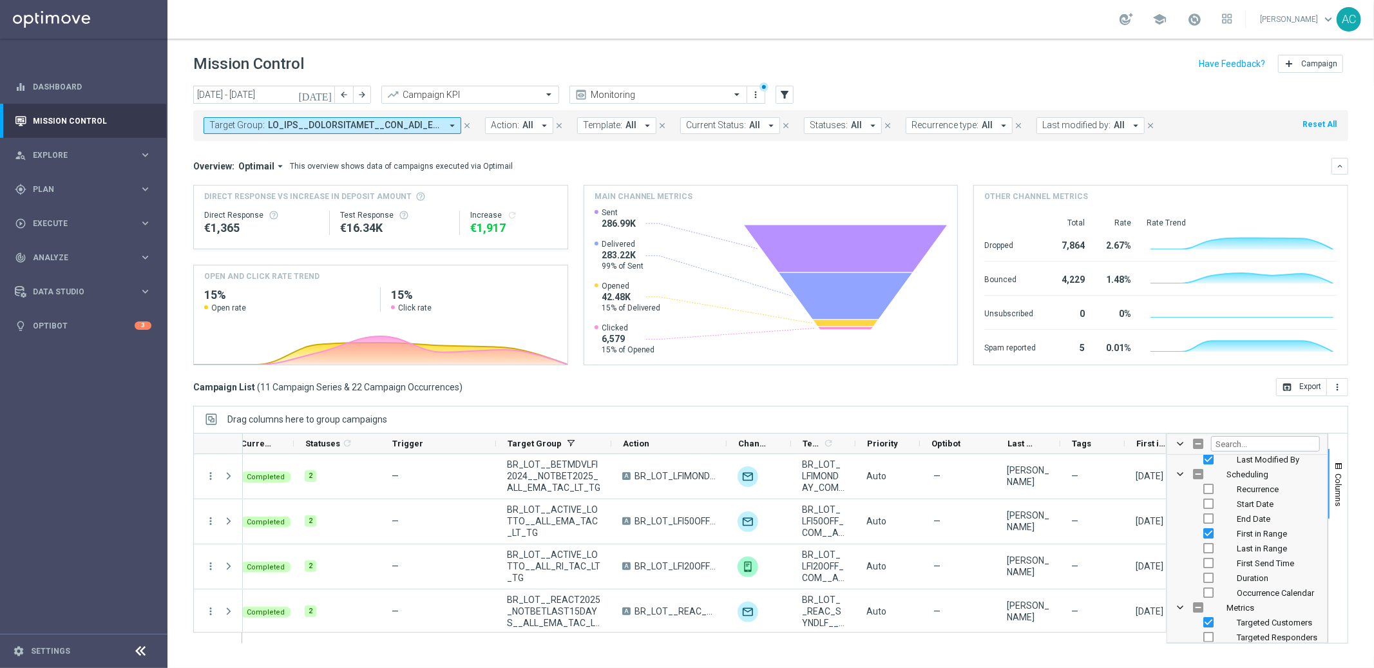
scroll to position [310, 0]
click at [1244, 446] on input "Filter Columns Input" at bounding box center [1265, 443] width 109 height 15
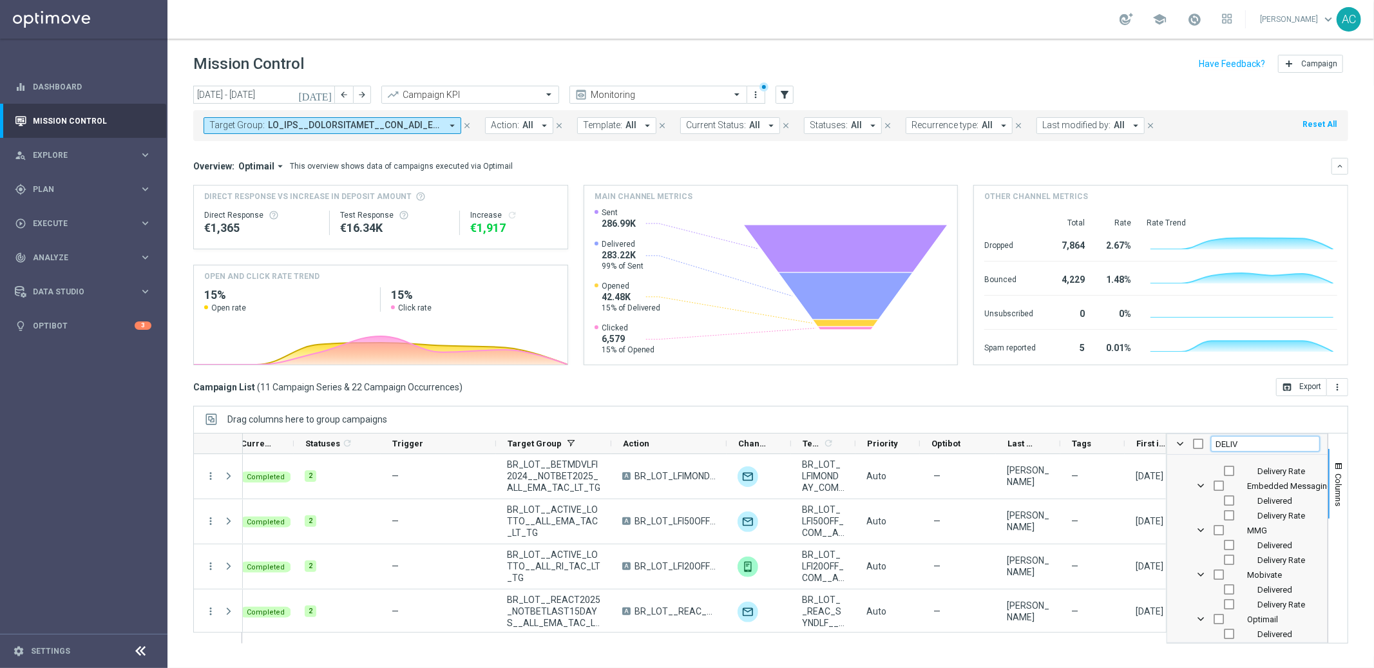
scroll to position [204, 0]
type input "DELIV"
click at [1224, 571] on input "Press SPACE to toggle visibility (hidden)" at bounding box center [1229, 572] width 10 height 10
checkbox input "true"
checkbox input "false"
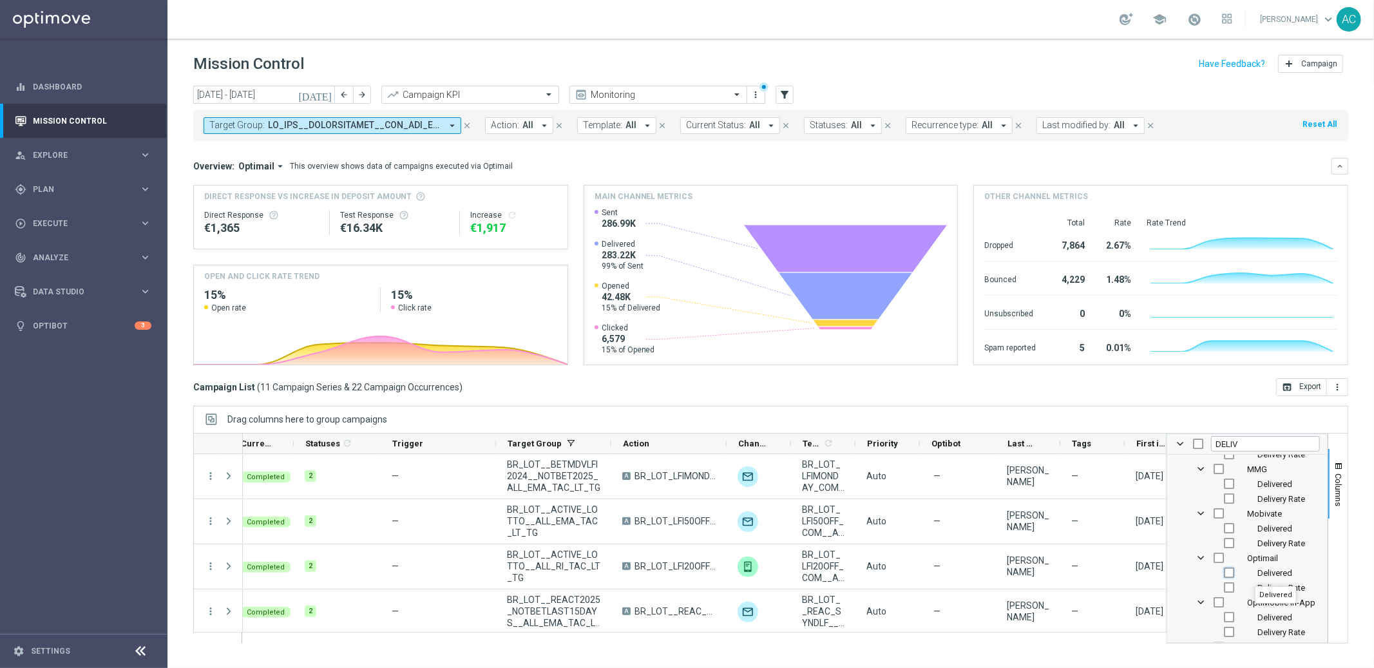
checkbox input "false"
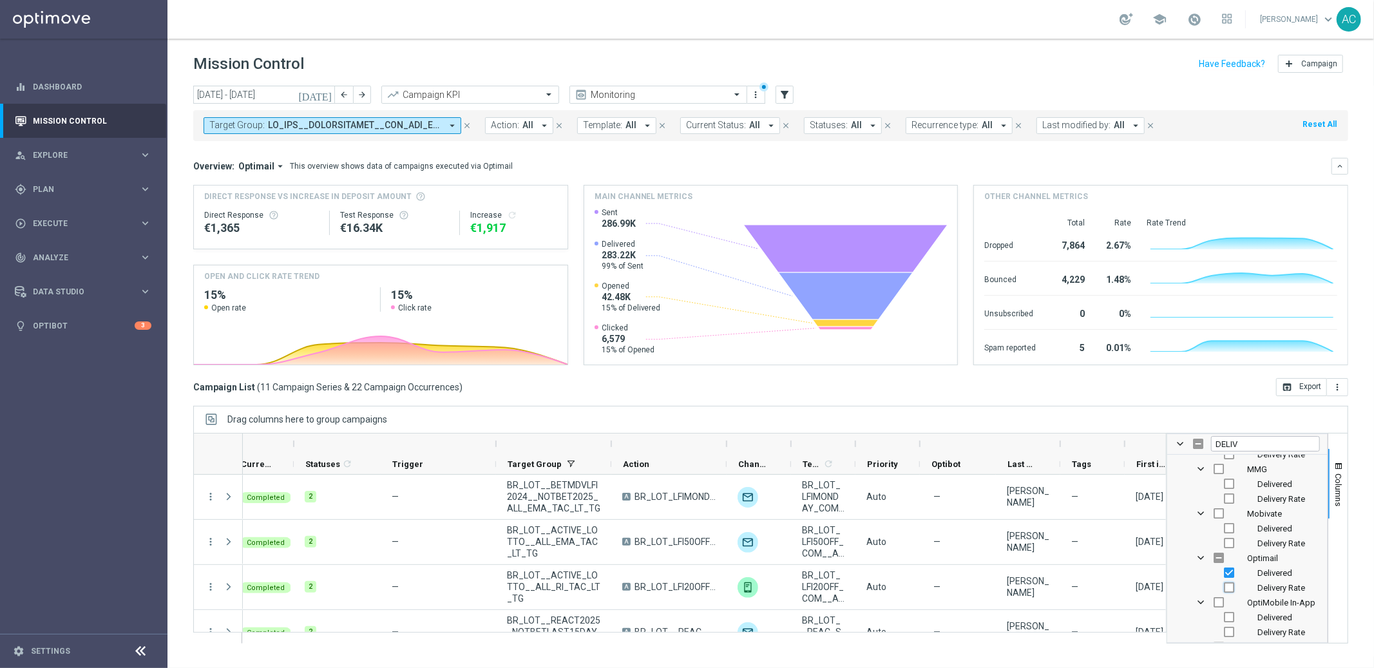
click at [1229, 584] on input "Press SPACE to toggle visibility (hidden)" at bounding box center [1229, 587] width 10 height 10
checkbox input "true"
click at [1240, 451] on input "DELIV" at bounding box center [1265, 443] width 109 height 15
click at [1240, 450] on input "DELIV" at bounding box center [1265, 443] width 109 height 15
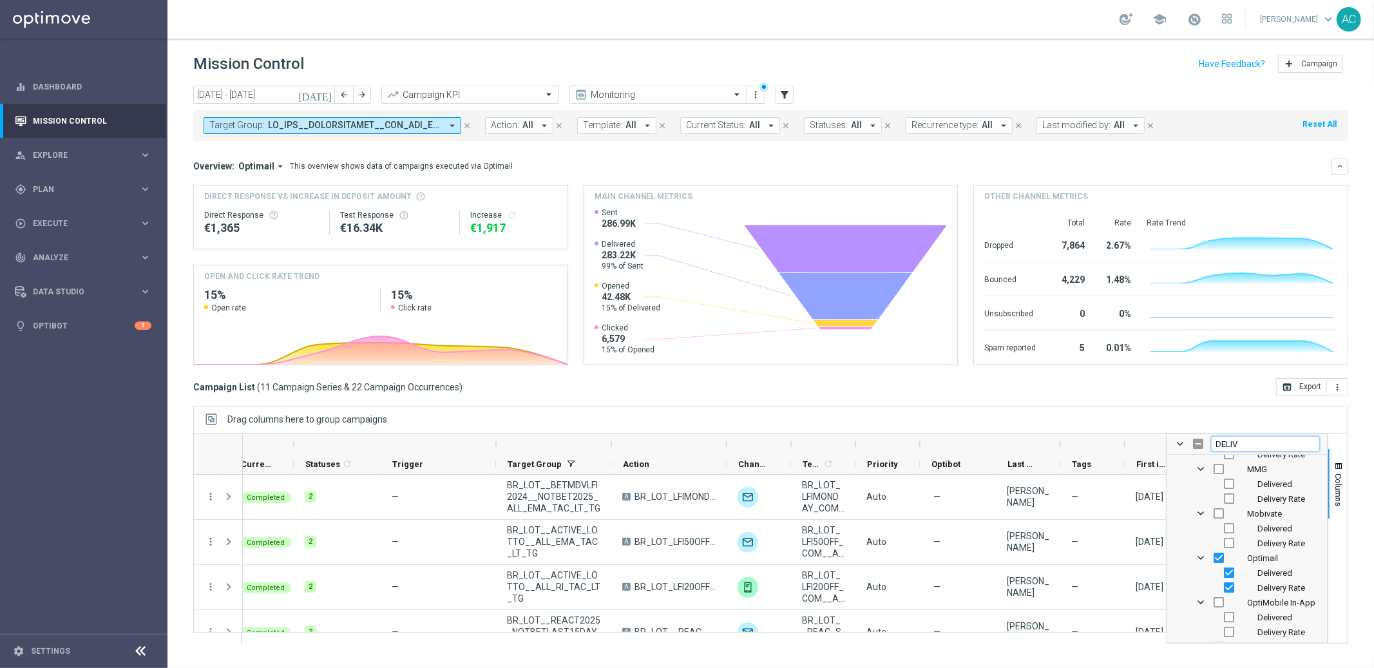
click at [1240, 450] on input "DELIV" at bounding box center [1265, 443] width 109 height 15
type input "OPEN"
click at [1230, 528] on input "Press SPACE to toggle visibility (hidden)" at bounding box center [1229, 528] width 10 height 10
checkbox input "true"
checkbox input "false"
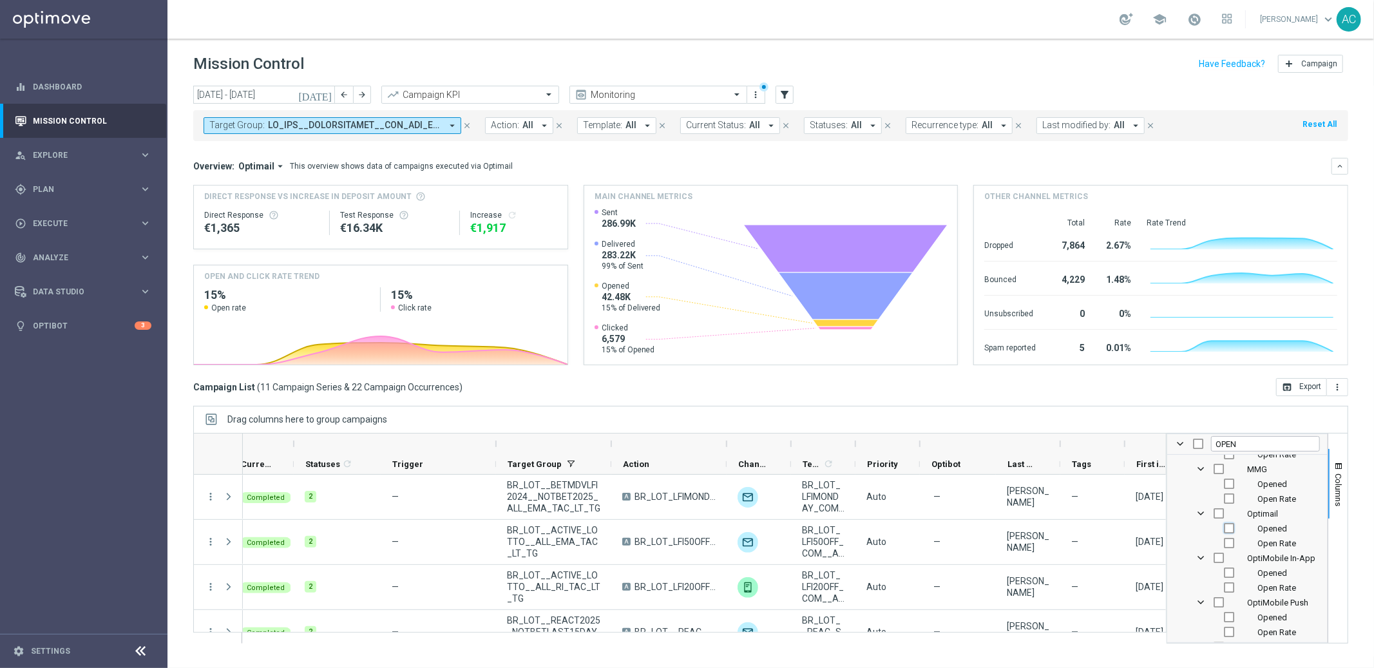
checkbox input "false"
click at [1229, 541] on input "Press SPACE to toggle visibility (hidden)" at bounding box center [1229, 543] width 10 height 10
checkbox input "true"
click at [1233, 446] on input "OPEN" at bounding box center [1265, 443] width 109 height 15
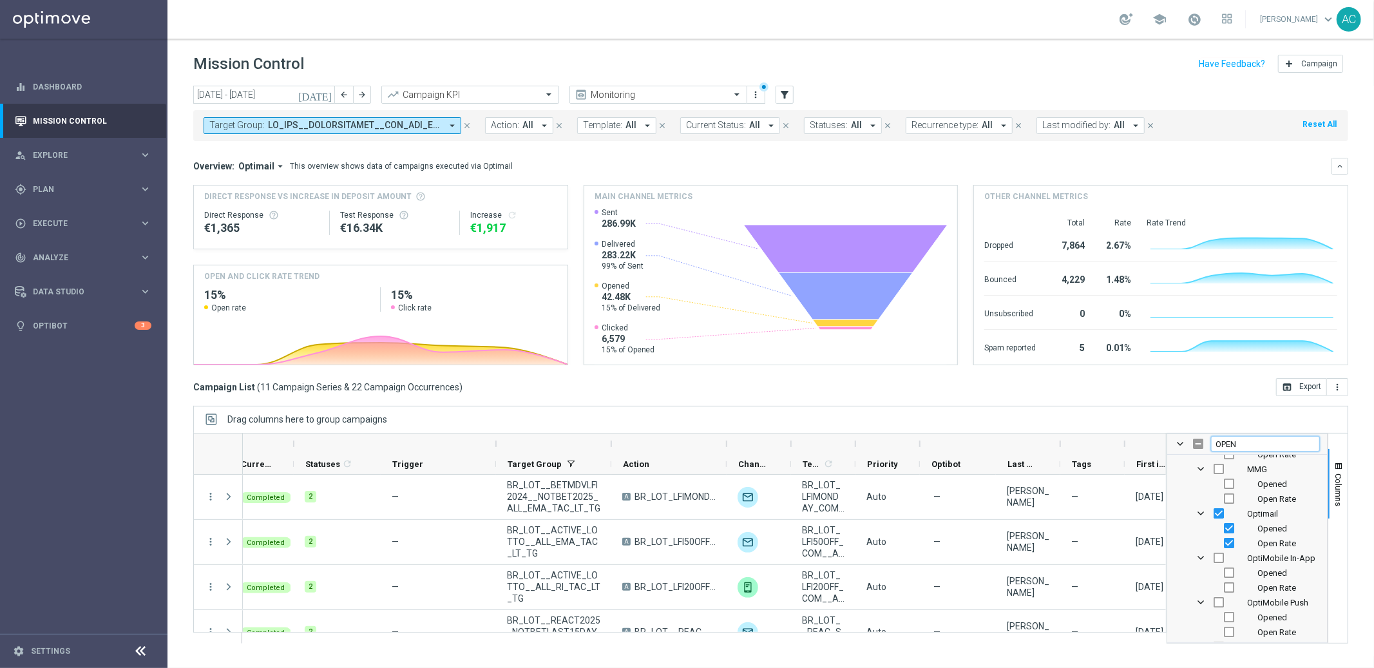
click at [1233, 446] on input "OPEN" at bounding box center [1265, 443] width 109 height 15
type input "CLICKE"
click at [1228, 620] on input "Press SPACE to toggle visibility (hidden)" at bounding box center [1229, 622] width 10 height 10
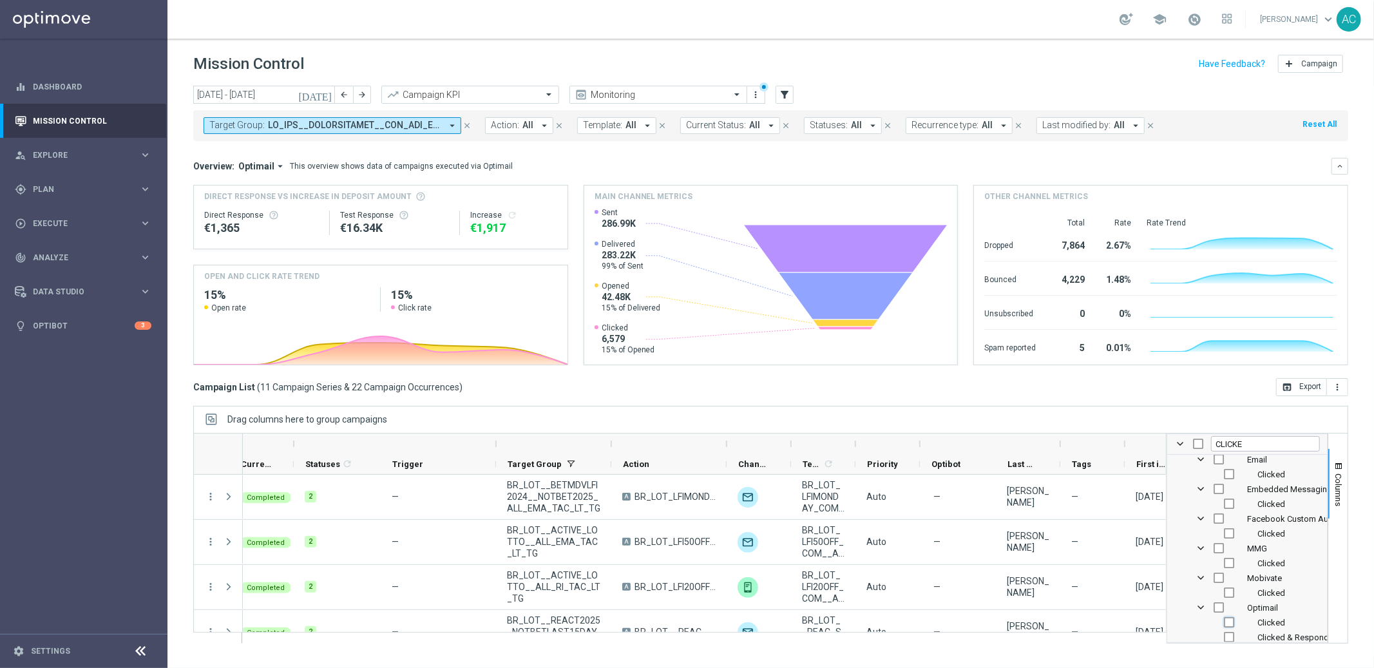
checkbox input "true"
checkbox input "false"
click at [1226, 611] on input "Press SPACE to toggle visibility (hidden)" at bounding box center [1229, 610] width 10 height 10
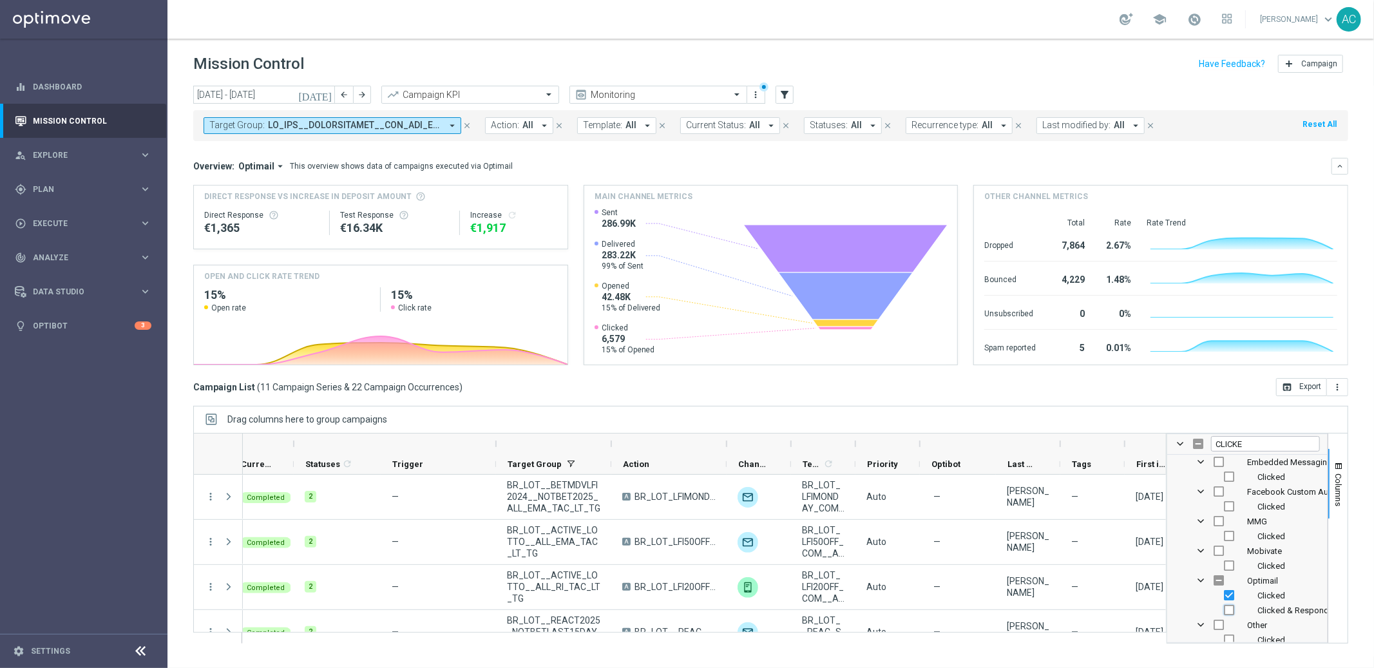
checkbox input "true"
click at [1226, 611] on input "Press SPACE to toggle visibility (visible)" at bounding box center [1229, 610] width 10 height 10
checkbox input "false"
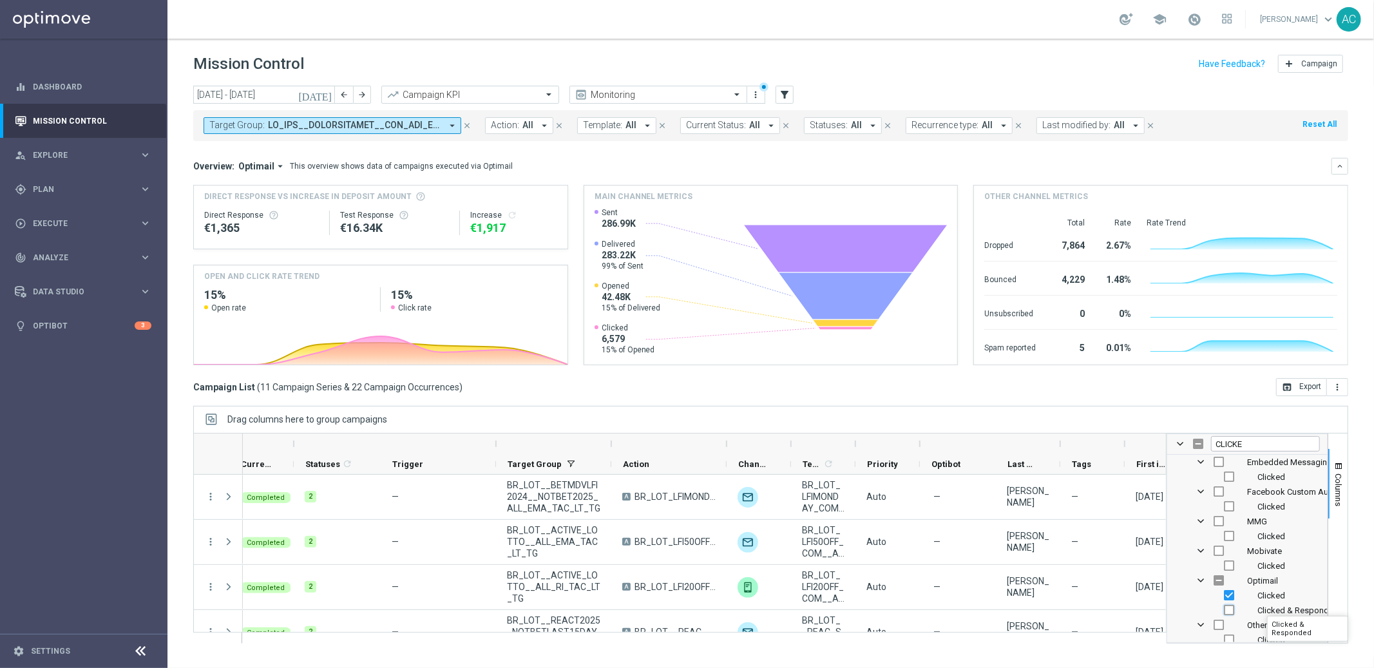
click at [1229, 609] on input "Press SPACE to toggle visibility (hidden)" at bounding box center [1229, 610] width 10 height 10
checkbox input "true"
click at [1240, 442] on input "CLICKE" at bounding box center [1265, 443] width 109 height 15
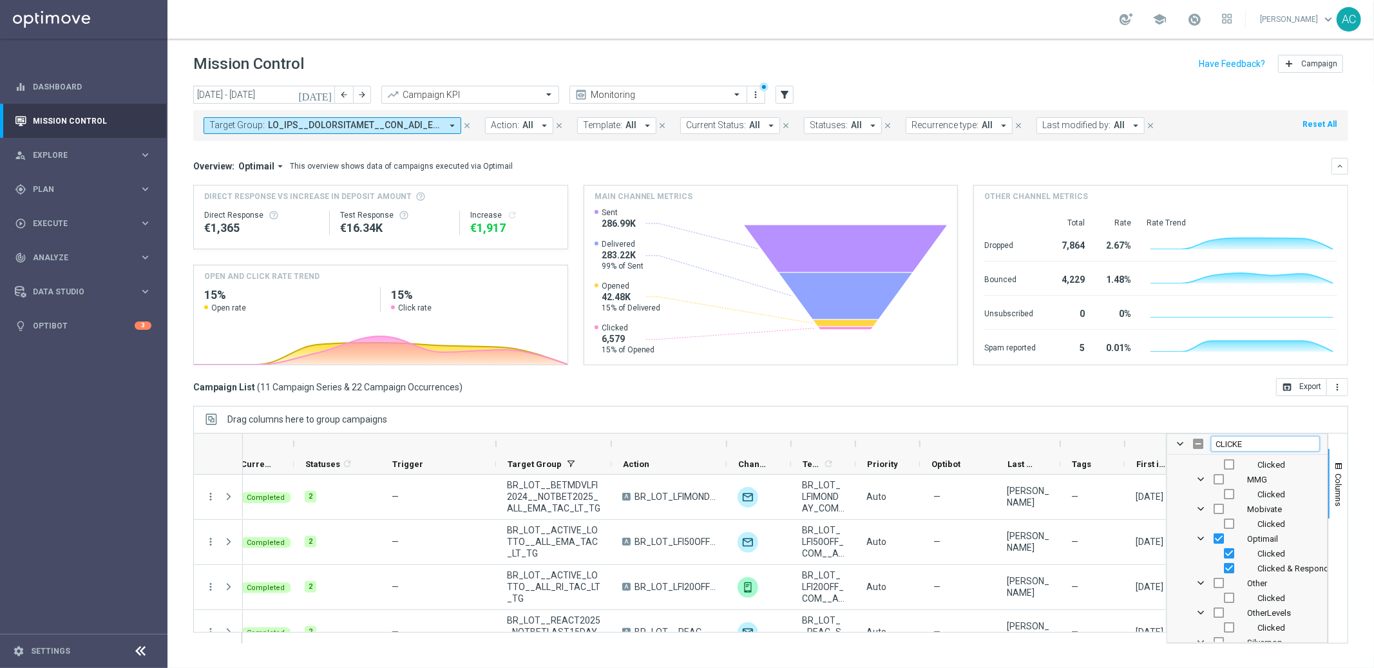
click at [1240, 442] on input "CLICKE" at bounding box center [1265, 443] width 109 height 15
type input "D"
checkbox input "false"
type input "%"
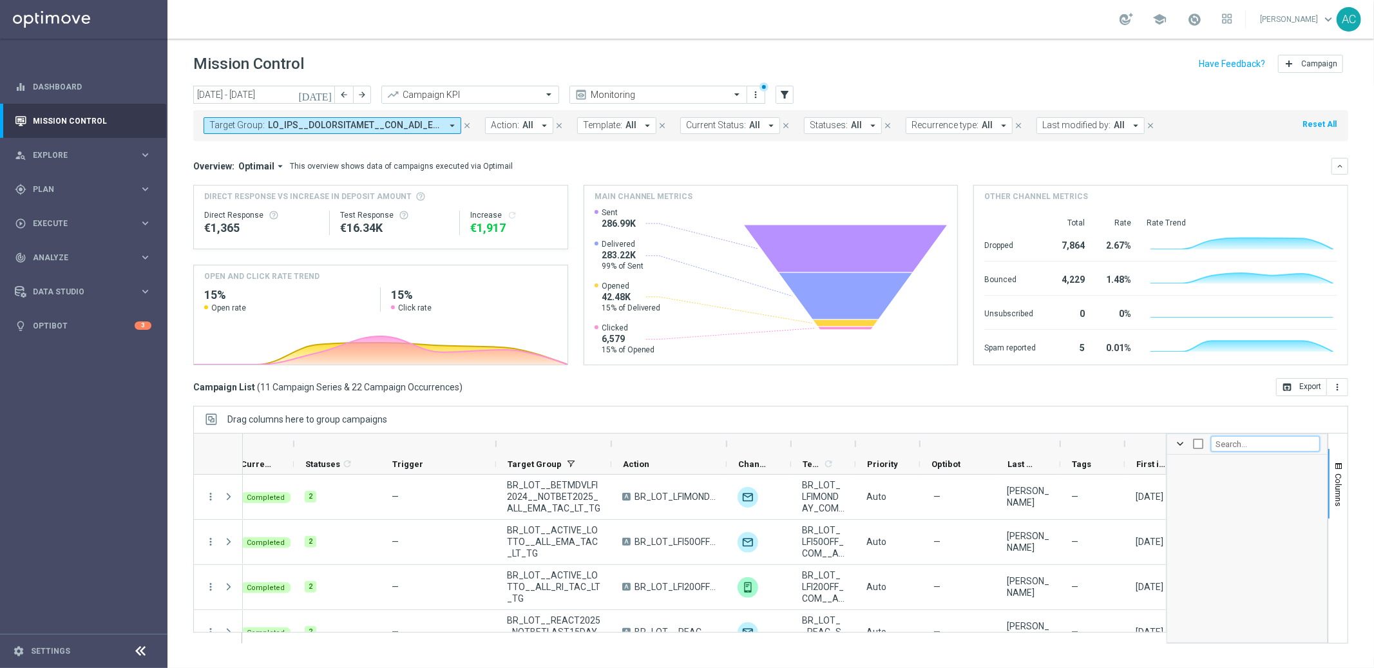
checkbox input "false"
type input "C"
checkbox input "false"
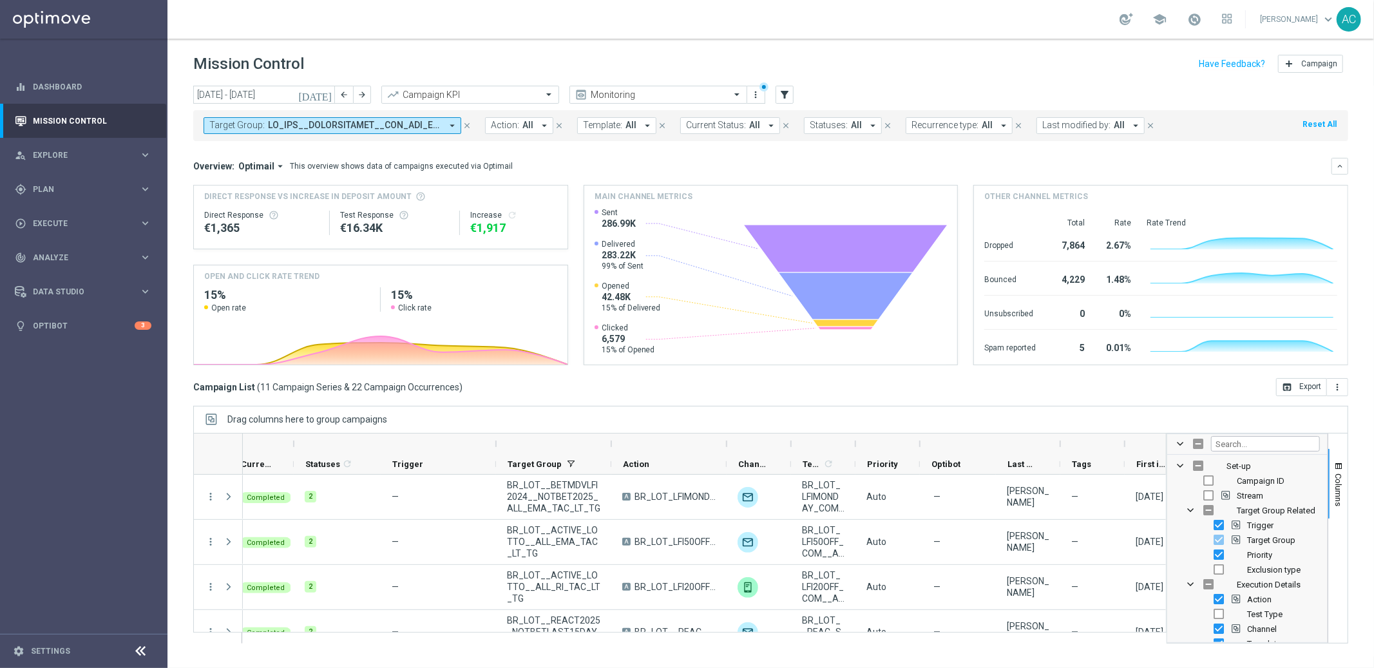
click at [1224, 404] on div "today 04 Aug 2025 - 10 Aug 2025 arrow_back arrow_forward Campaign KPI trending_…" at bounding box center [770, 371] width 1206 height 571
click at [1353, 461] on div "today 04 Aug 2025 - 10 Aug 2025 arrow_back arrow_forward Campaign KPI trending_…" at bounding box center [770, 371] width 1206 height 571
click at [1179, 445] on span at bounding box center [1180, 444] width 10 height 10
click at [1176, 443] on span at bounding box center [1180, 444] width 10 height 10
click at [1166, 415] on div "Drag columns here to group campaigns" at bounding box center [770, 419] width 1155 height 27
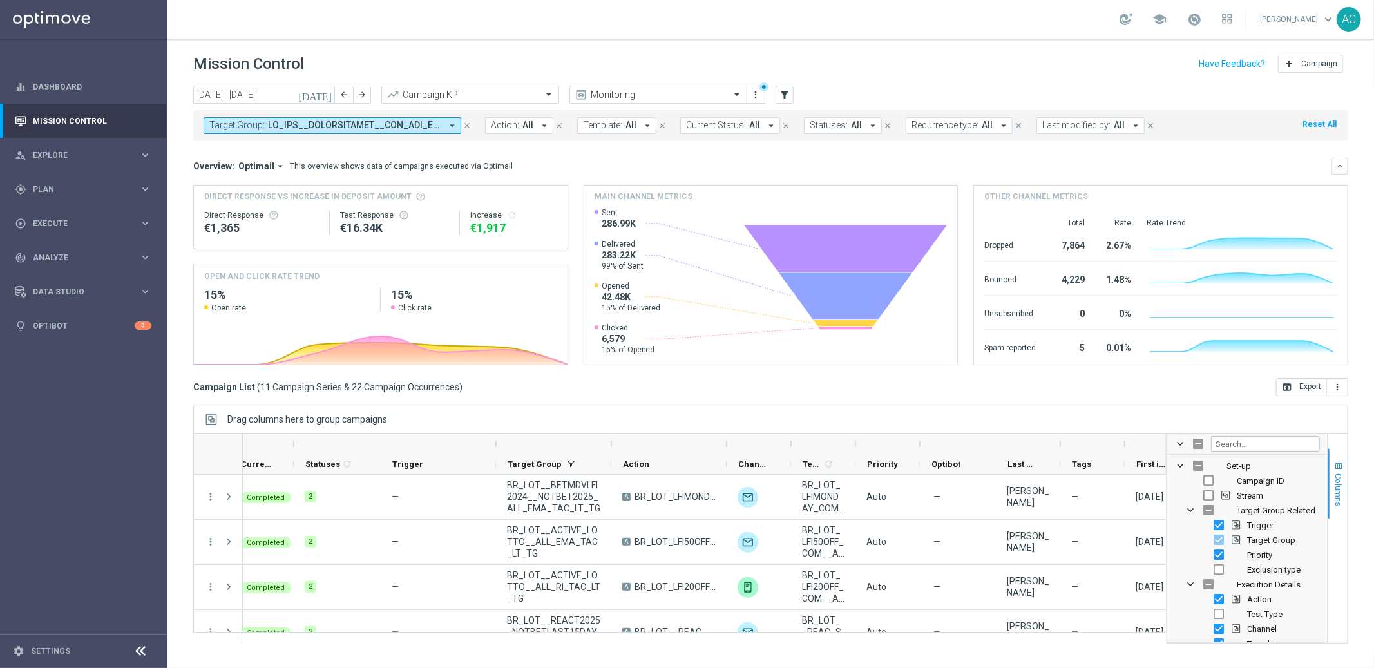
click at [1336, 482] on span "Columns" at bounding box center [1338, 489] width 10 height 33
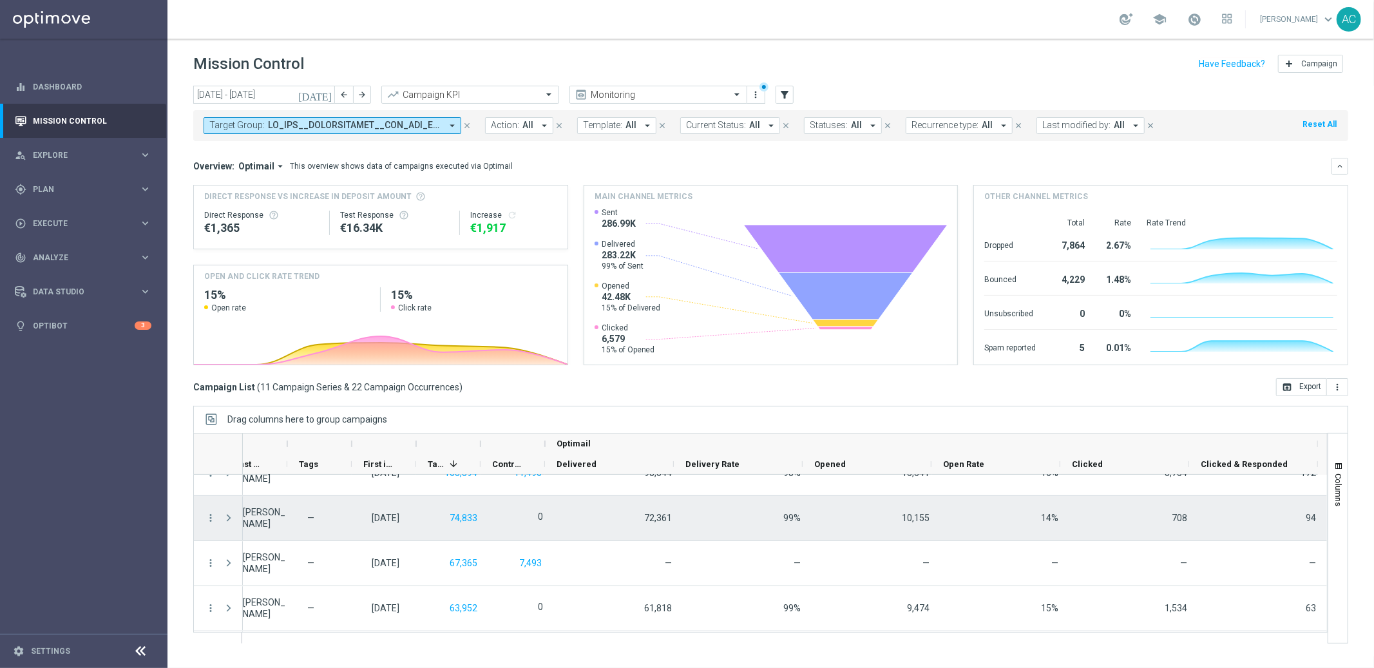
scroll to position [24, 0]
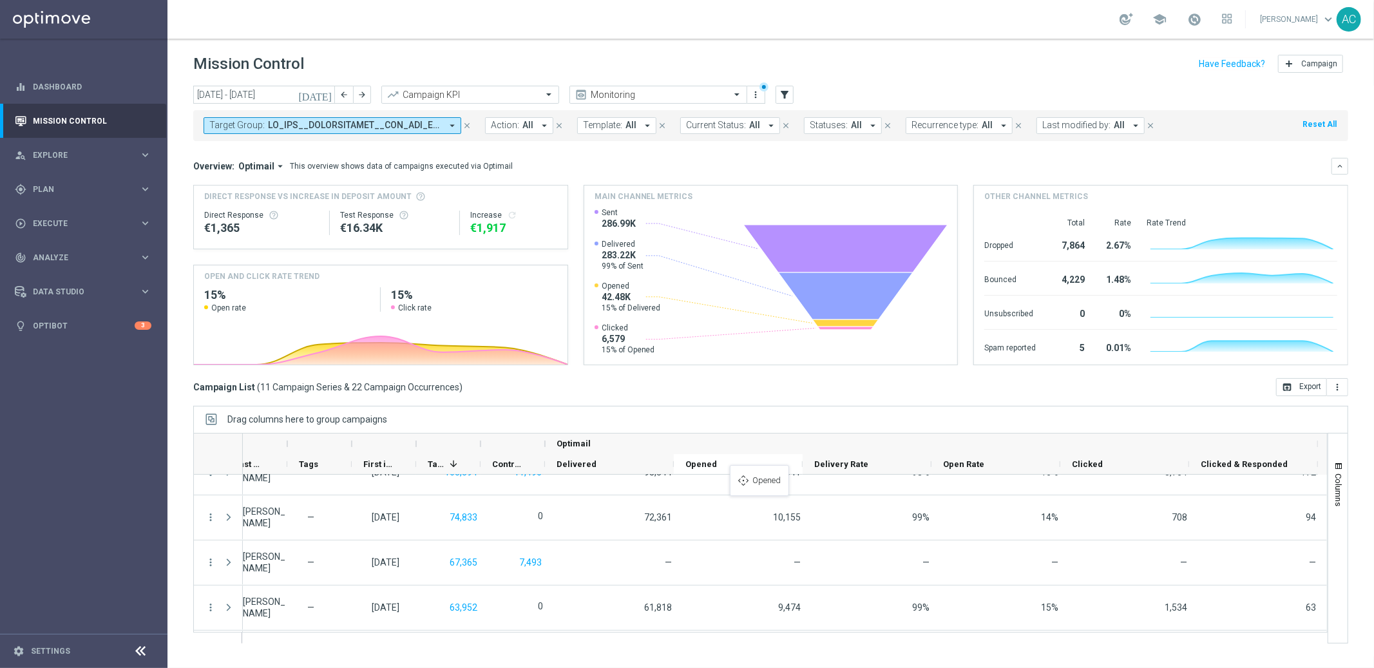
drag, startPoint x: 826, startPoint y: 464, endPoint x: 736, endPoint y: 473, distance: 90.6
drag, startPoint x: 951, startPoint y: 463, endPoint x: 808, endPoint y: 461, distance: 143.0
drag, startPoint x: 1084, startPoint y: 462, endPoint x: 947, endPoint y: 466, distance: 137.2
drag, startPoint x: 1258, startPoint y: 464, endPoint x: 1106, endPoint y: 460, distance: 152.0
click at [758, 93] on icon "more_vert" at bounding box center [756, 95] width 10 height 10
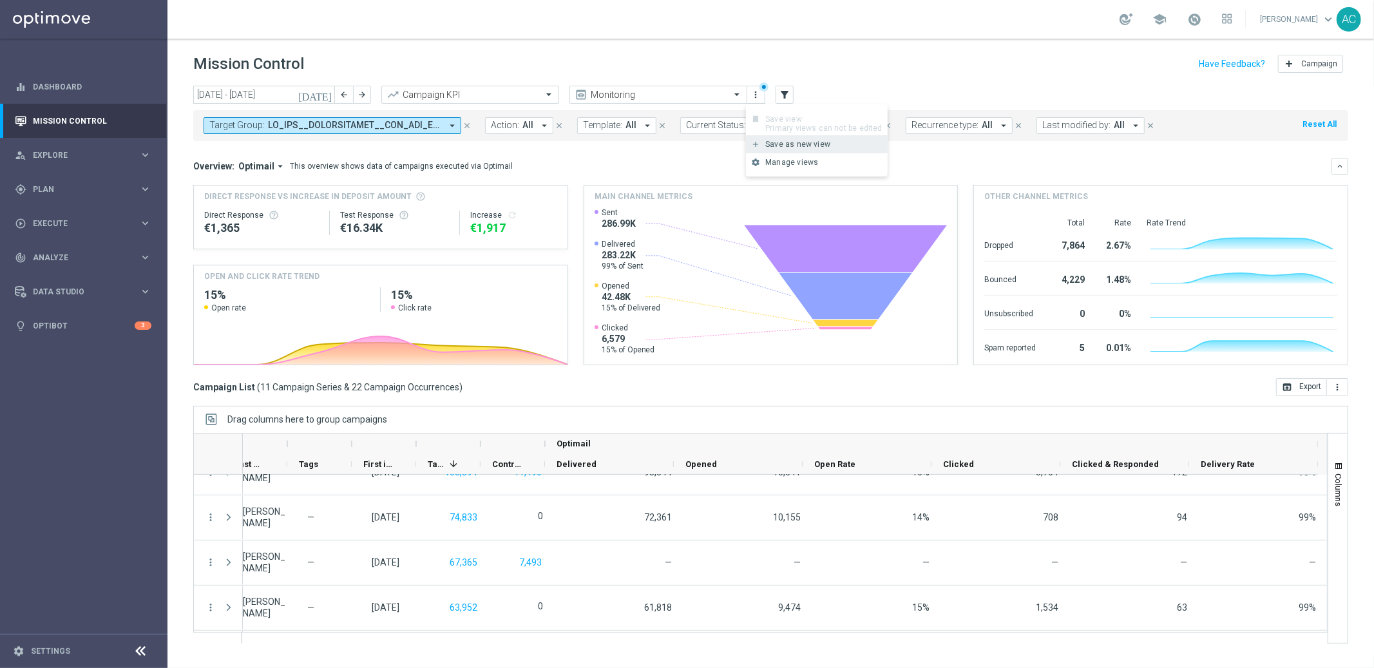
click at [793, 140] on div "Save as new view" at bounding box center [823, 144] width 117 height 9
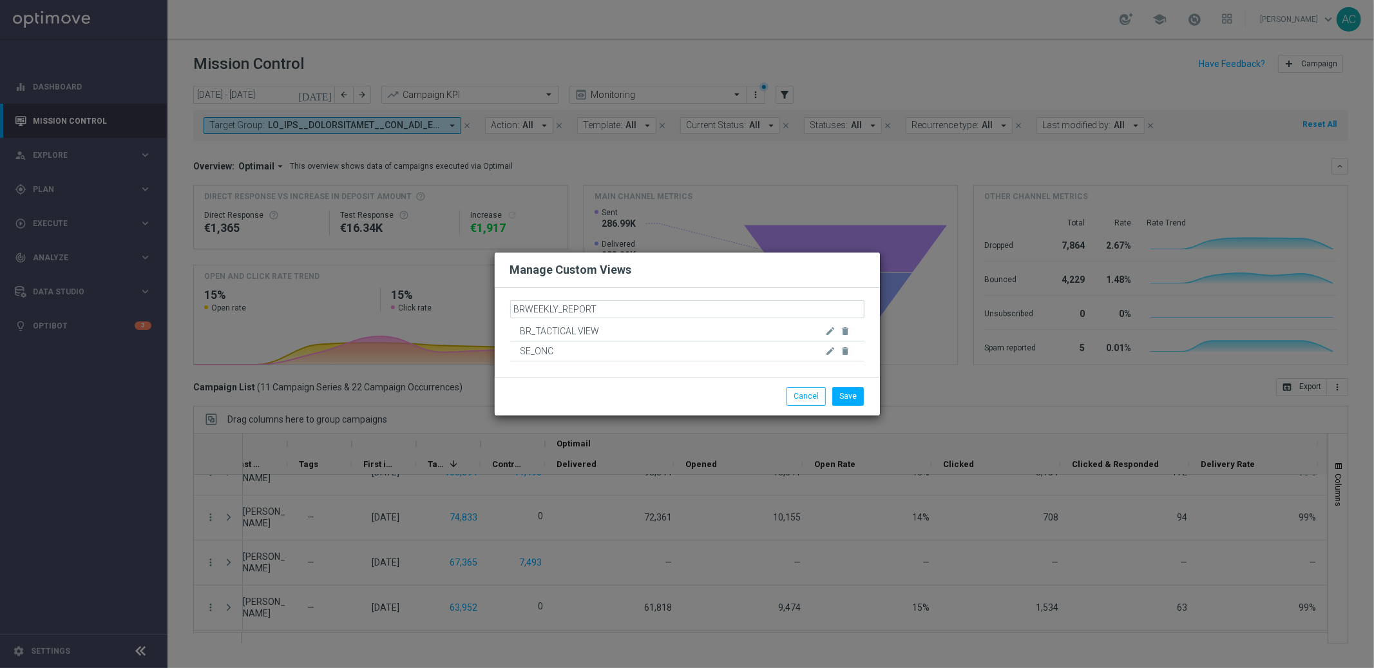
type input "BR_WEEKLY_REPORT"
click at [852, 396] on button "Save" at bounding box center [848, 395] width 32 height 18
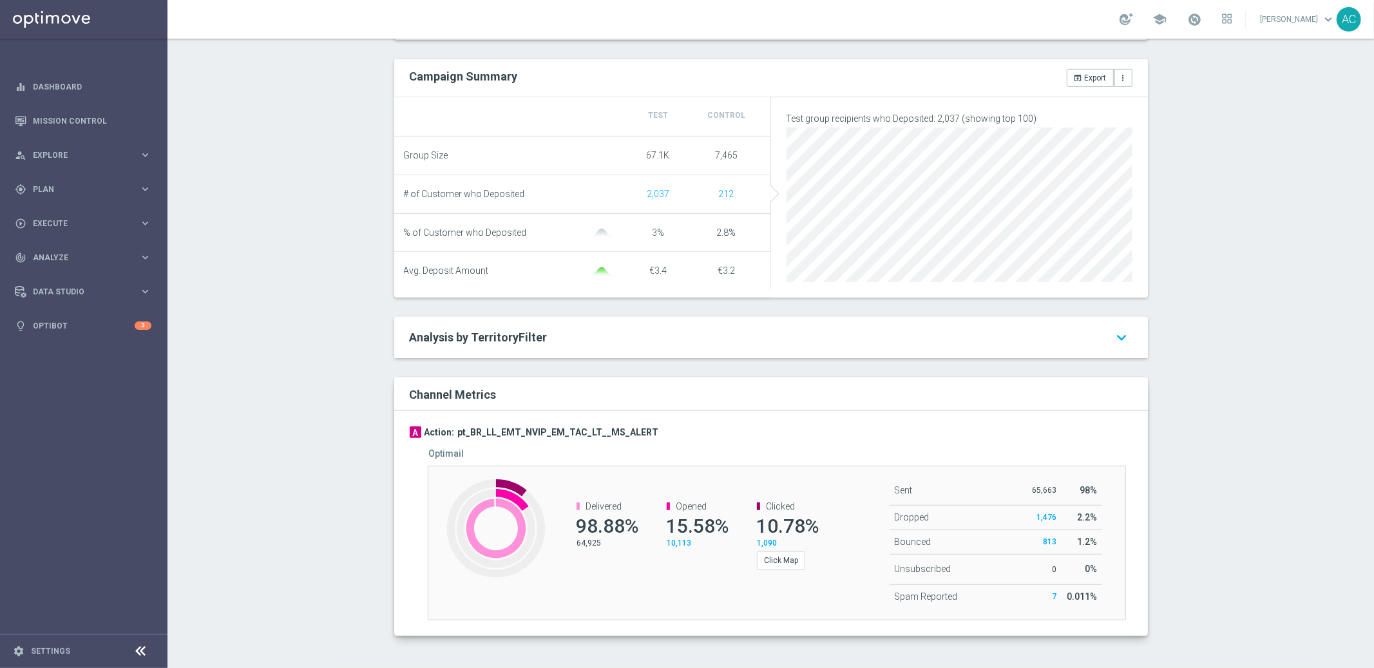
scroll to position [459, 0]
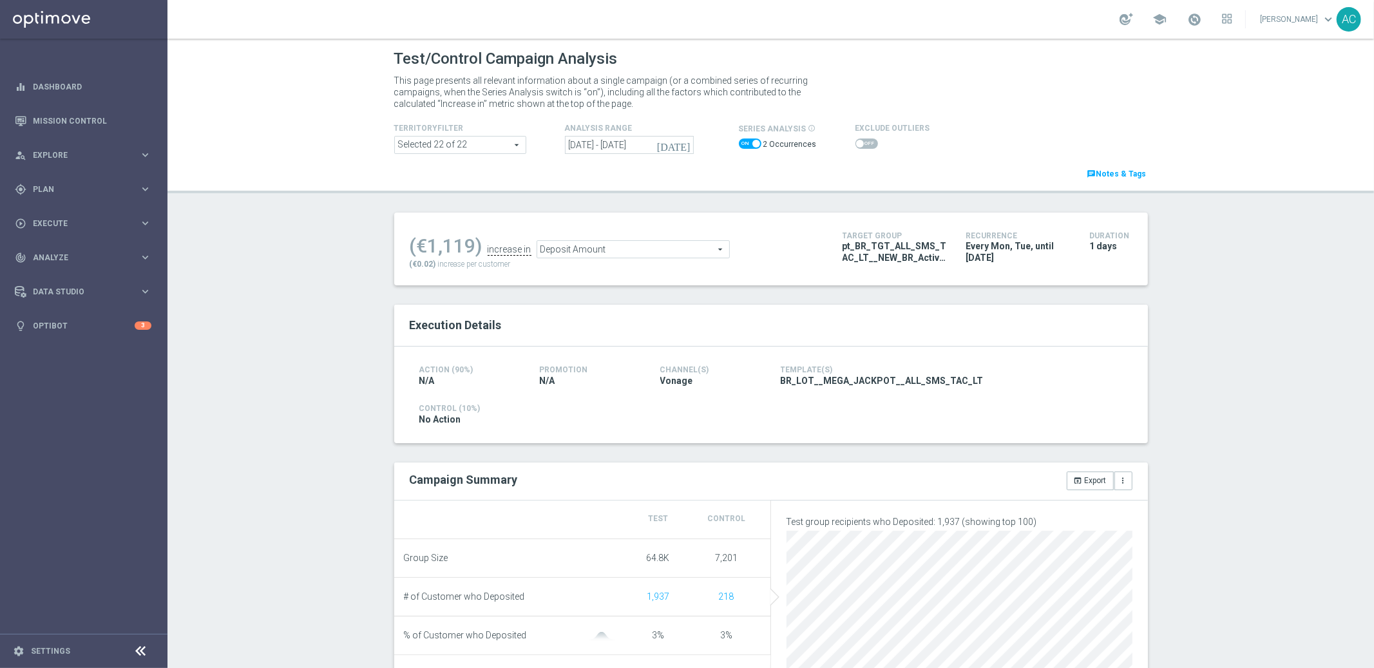
scroll to position [382, 0]
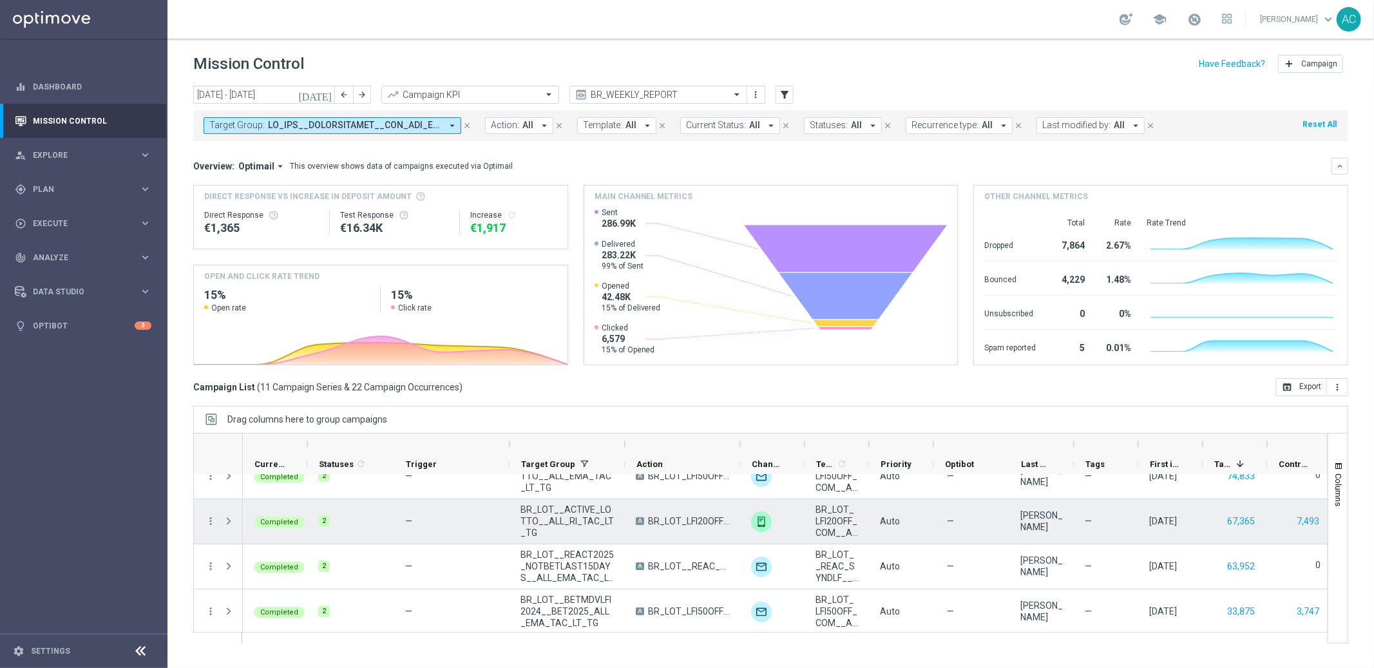
scroll to position [120, 0]
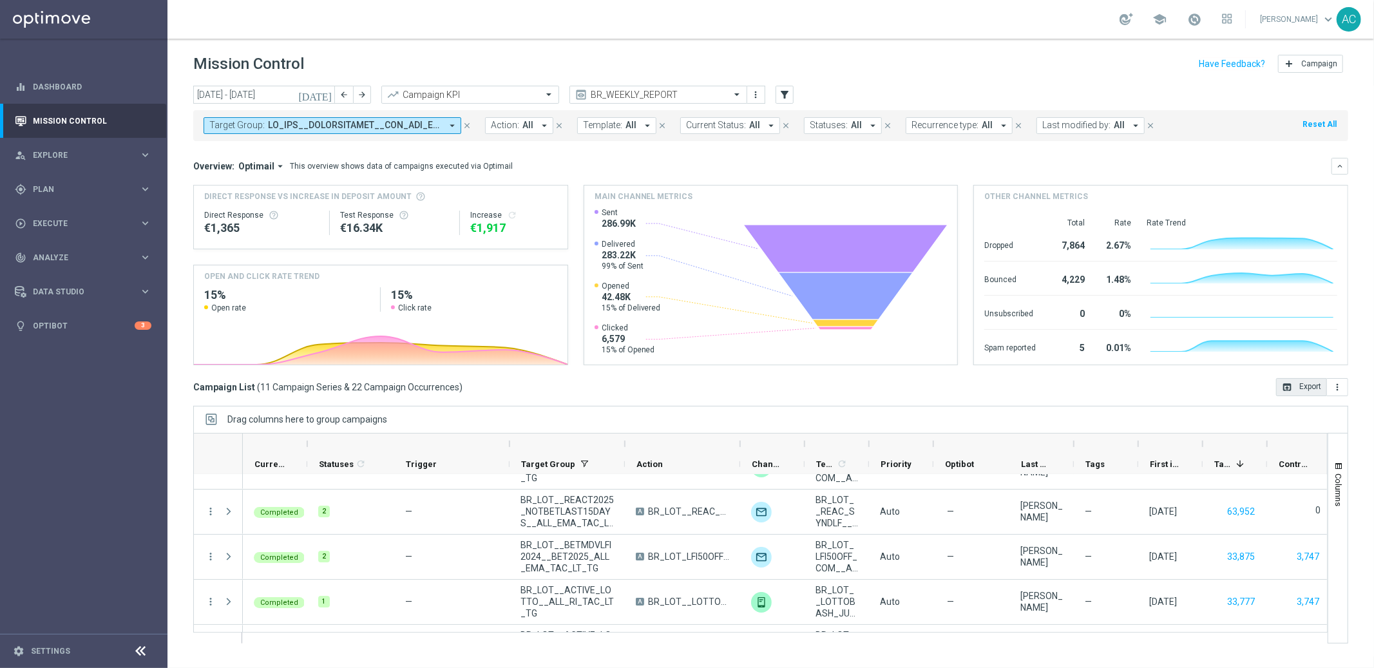
click at [1296, 390] on button "open_in_browser Export" at bounding box center [1301, 387] width 51 height 18
click at [400, 125] on span at bounding box center [354, 125] width 173 height 11
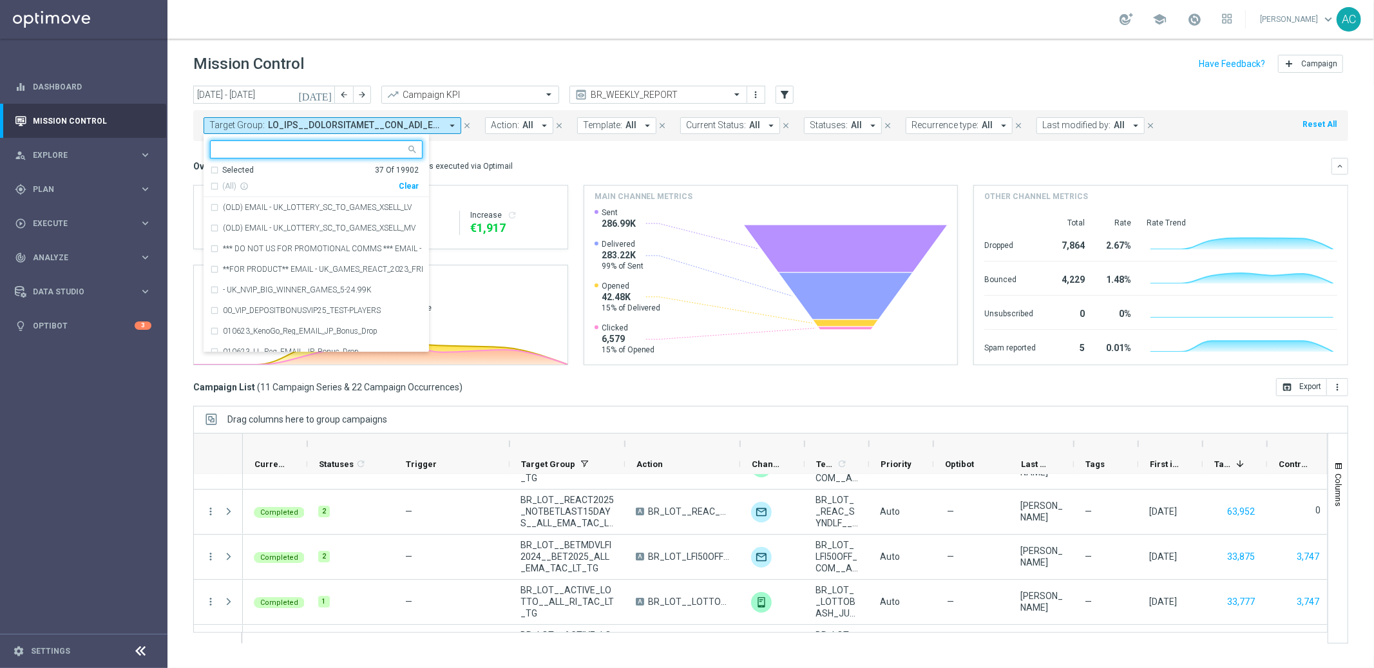
click at [0, 0] on div "Clear" at bounding box center [0, 0] width 0 height 0
click at [568, 154] on mini-dashboard "Overview: Optimail arrow_drop_down This overview shows data of campaigns execut…" at bounding box center [770, 259] width 1155 height 237
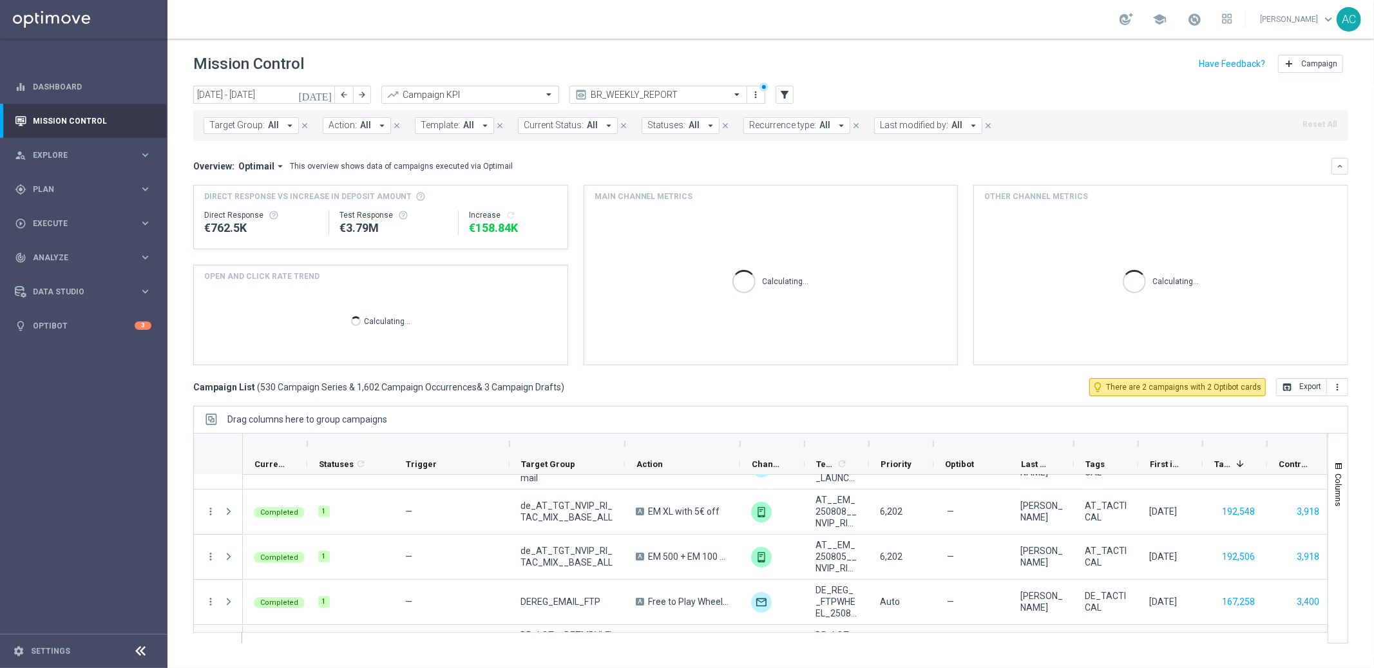
click at [277, 128] on button "Target Group: All arrow_drop_down" at bounding box center [251, 125] width 95 height 17
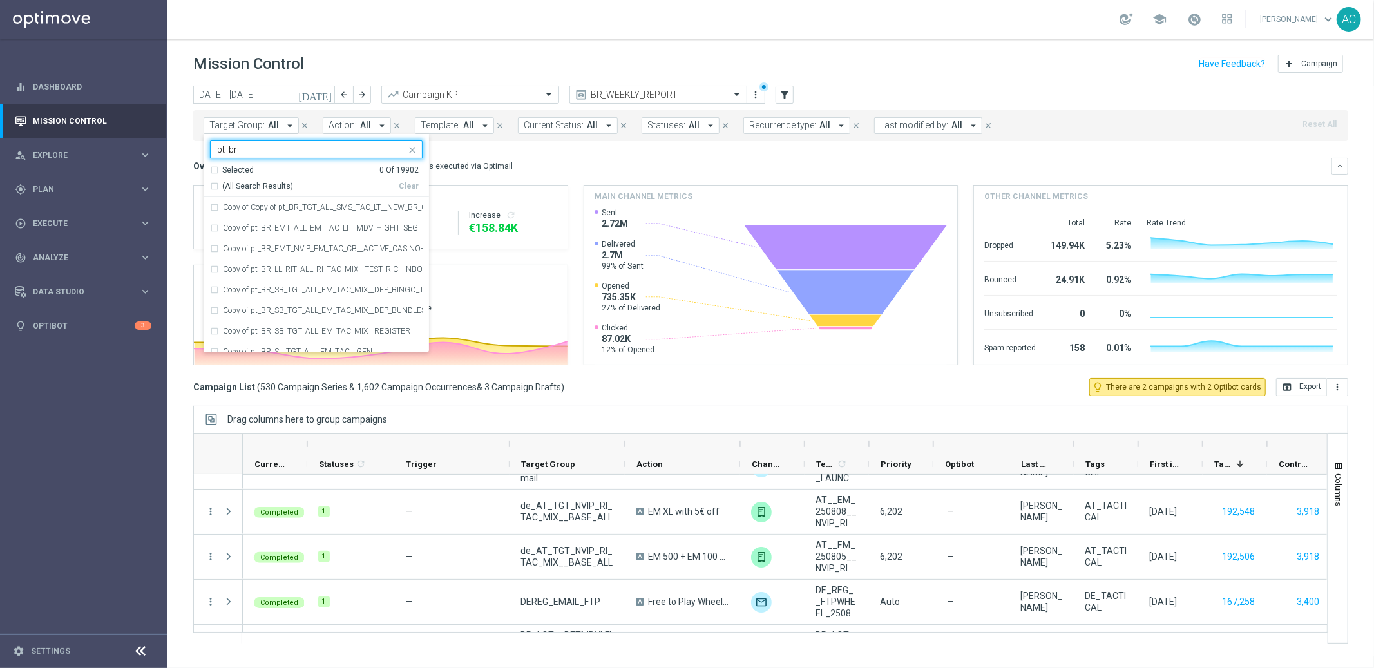
click at [214, 182] on div "(All Search Results)" at bounding box center [304, 186] width 189 height 11
type input "pt_br"
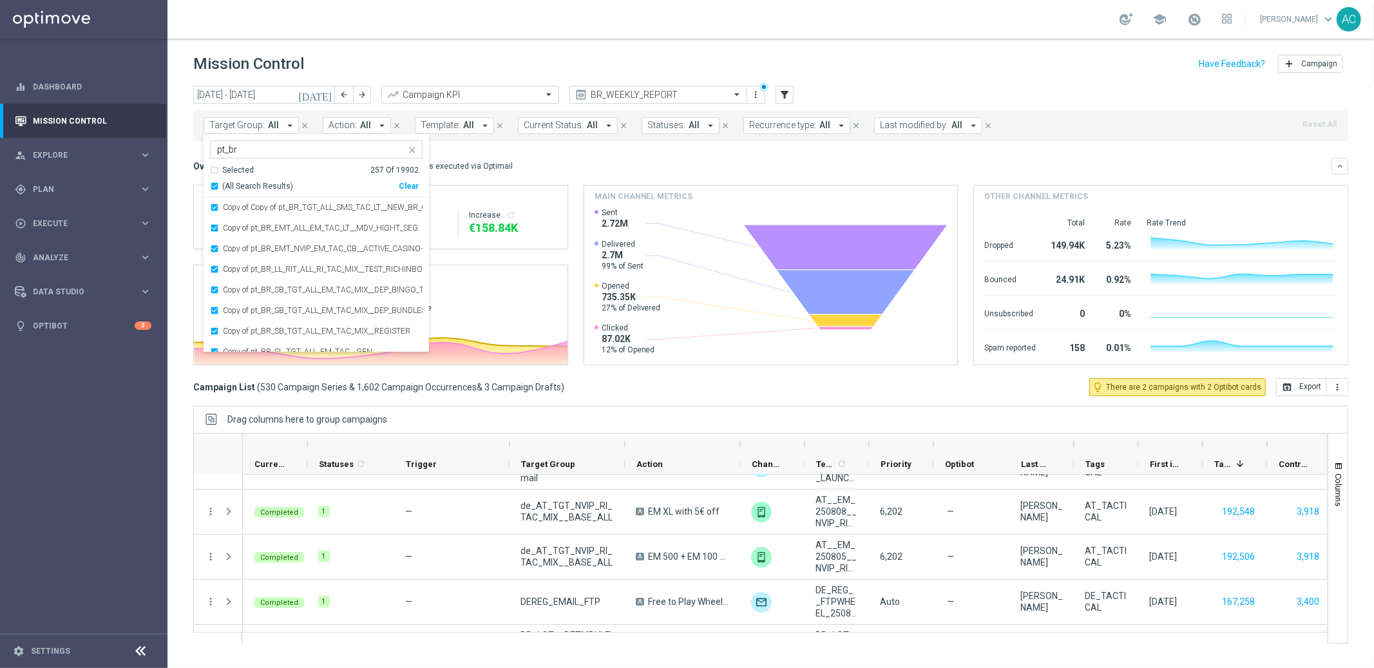
click at [587, 157] on mini-dashboard "Overview: Optimail arrow_drop_down This overview shows data of campaigns execut…" at bounding box center [770, 259] width 1155 height 237
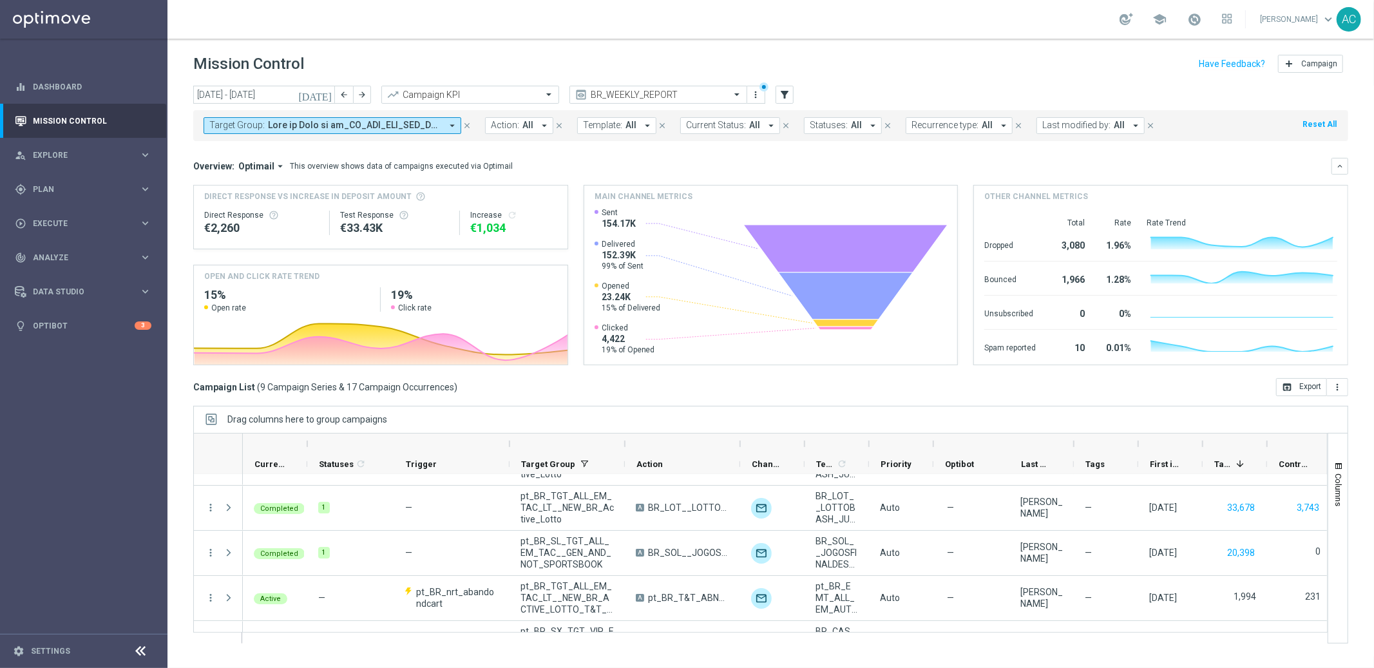
scroll to position [0, 0]
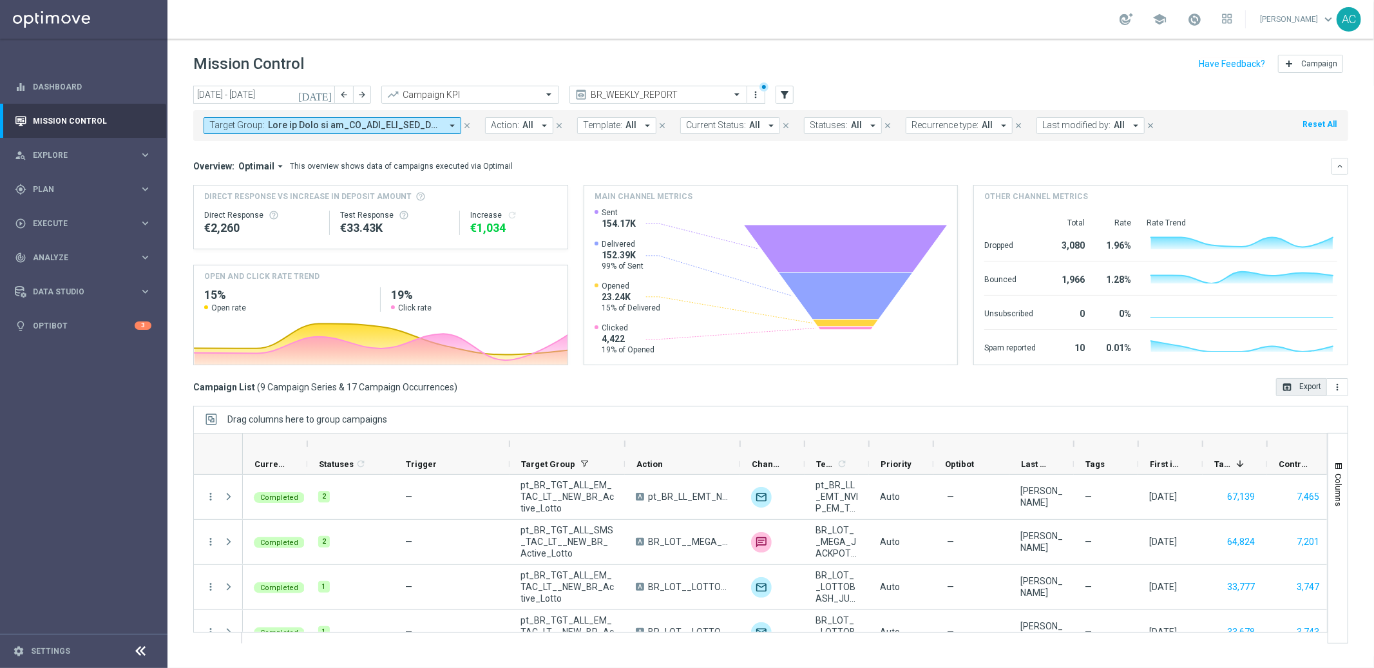
click at [1306, 390] on button "open_in_browser Export" at bounding box center [1301, 387] width 51 height 18
click at [415, 126] on span at bounding box center [354, 125] width 173 height 11
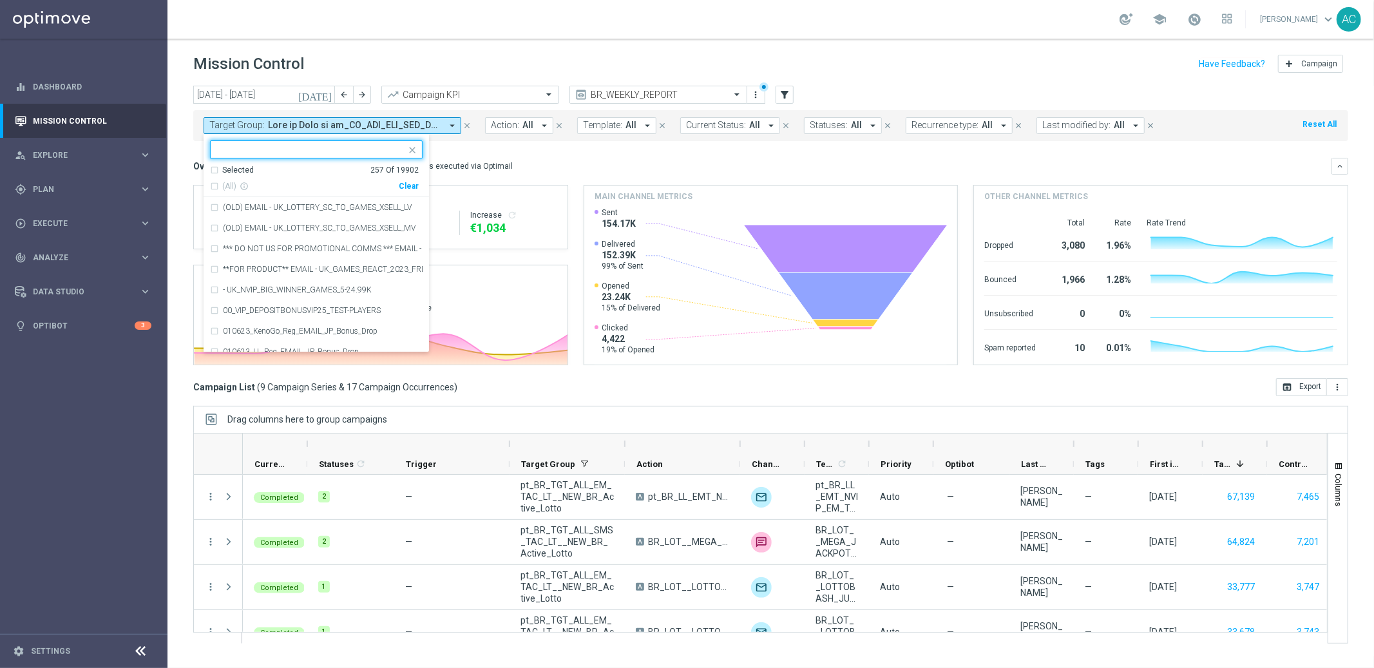
click at [0, 0] on div "Clear" at bounding box center [0, 0] width 0 height 0
click at [412, 149] on icon "close" at bounding box center [412, 150] width 10 height 10
drag, startPoint x: 504, startPoint y: 162, endPoint x: 431, endPoint y: 149, distance: 74.5
click at [504, 162] on div "Overview: Optimail arrow_drop_down This overview shows data of campaigns execut…" at bounding box center [762, 166] width 1138 height 12
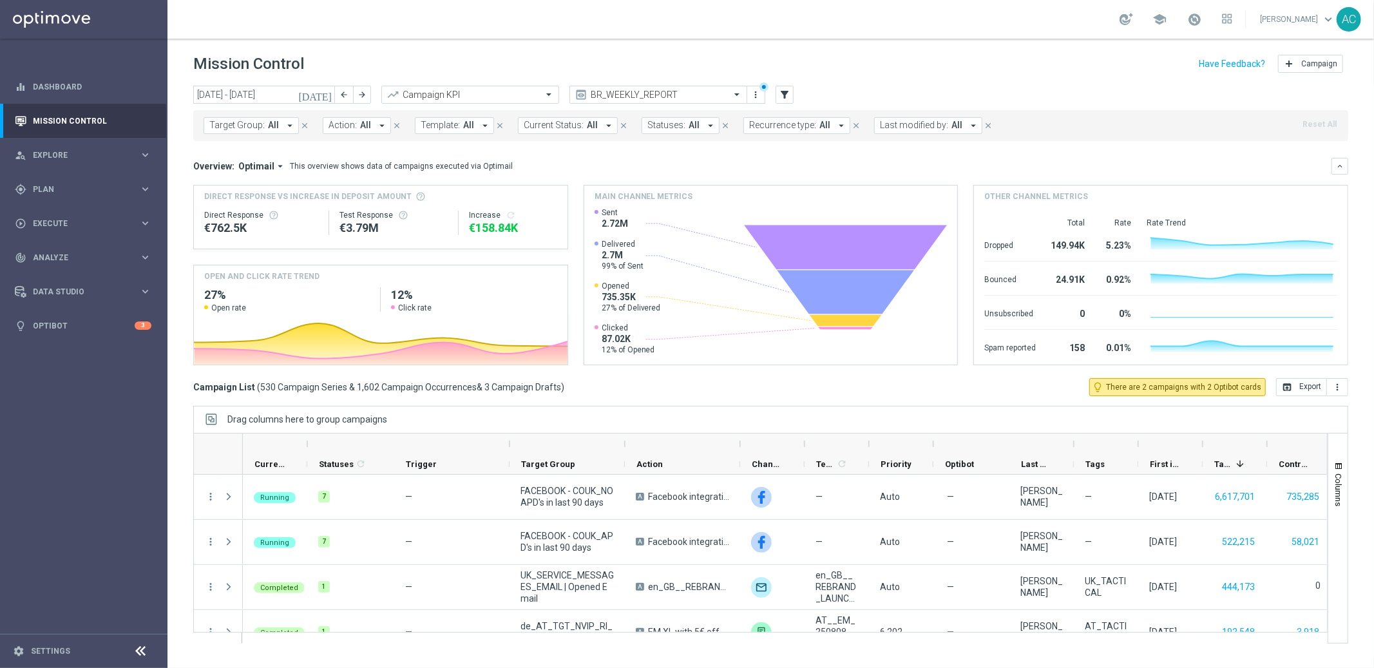
click at [250, 124] on span "Target Group:" at bounding box center [236, 125] width 55 height 11
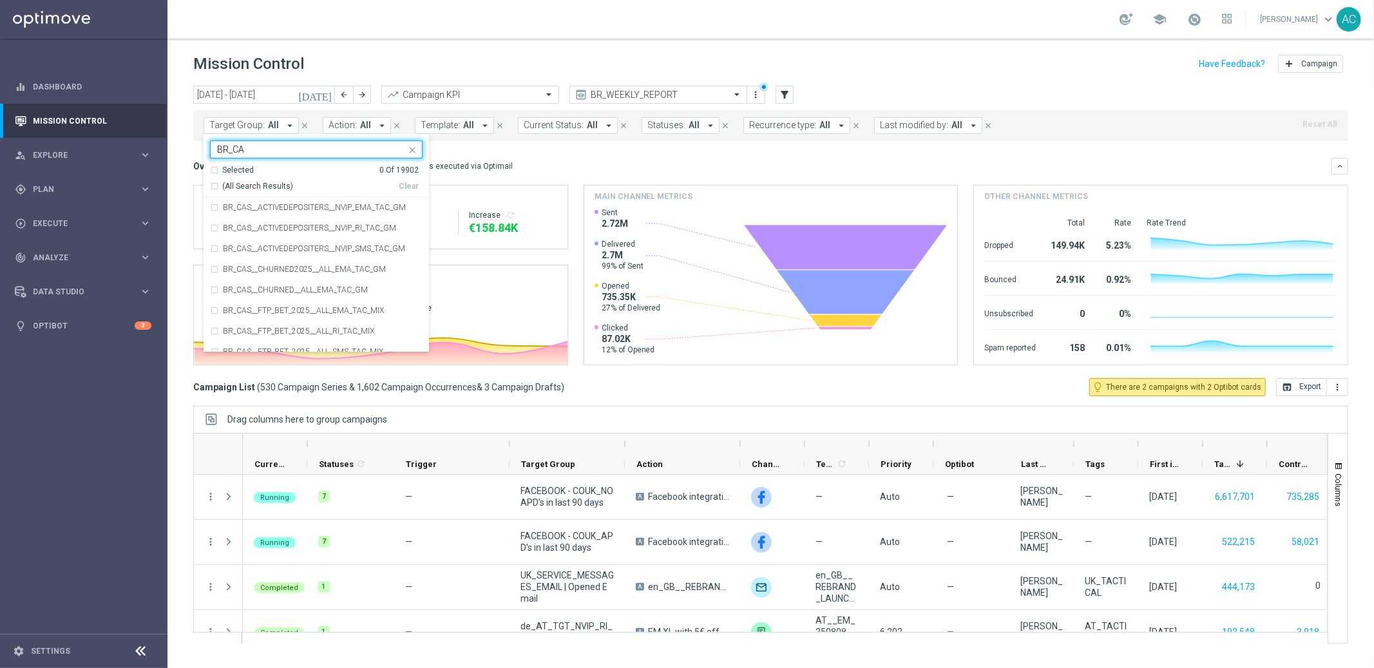
click at [212, 183] on div "(All Search Results)" at bounding box center [304, 186] width 189 height 11
type input "BR_CA"
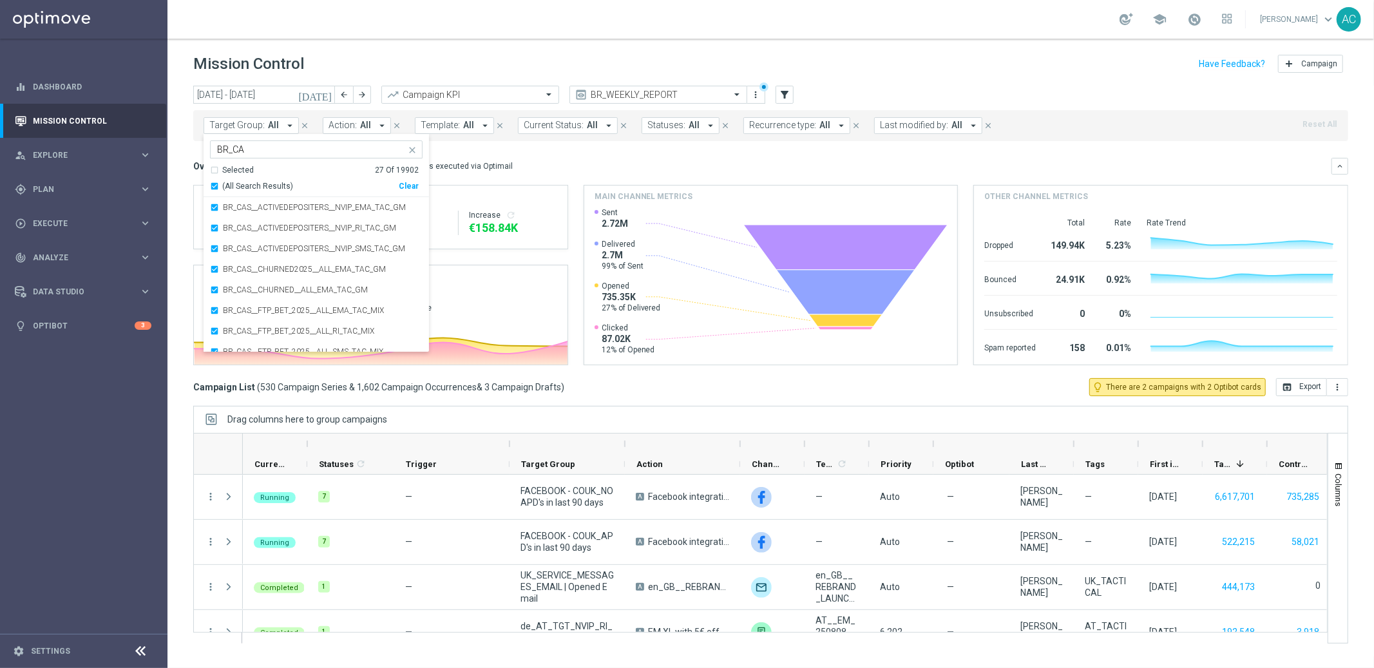
click at [778, 164] on div "Overview: Optimail arrow_drop_down This overview shows data of campaigns execut…" at bounding box center [762, 166] width 1138 height 12
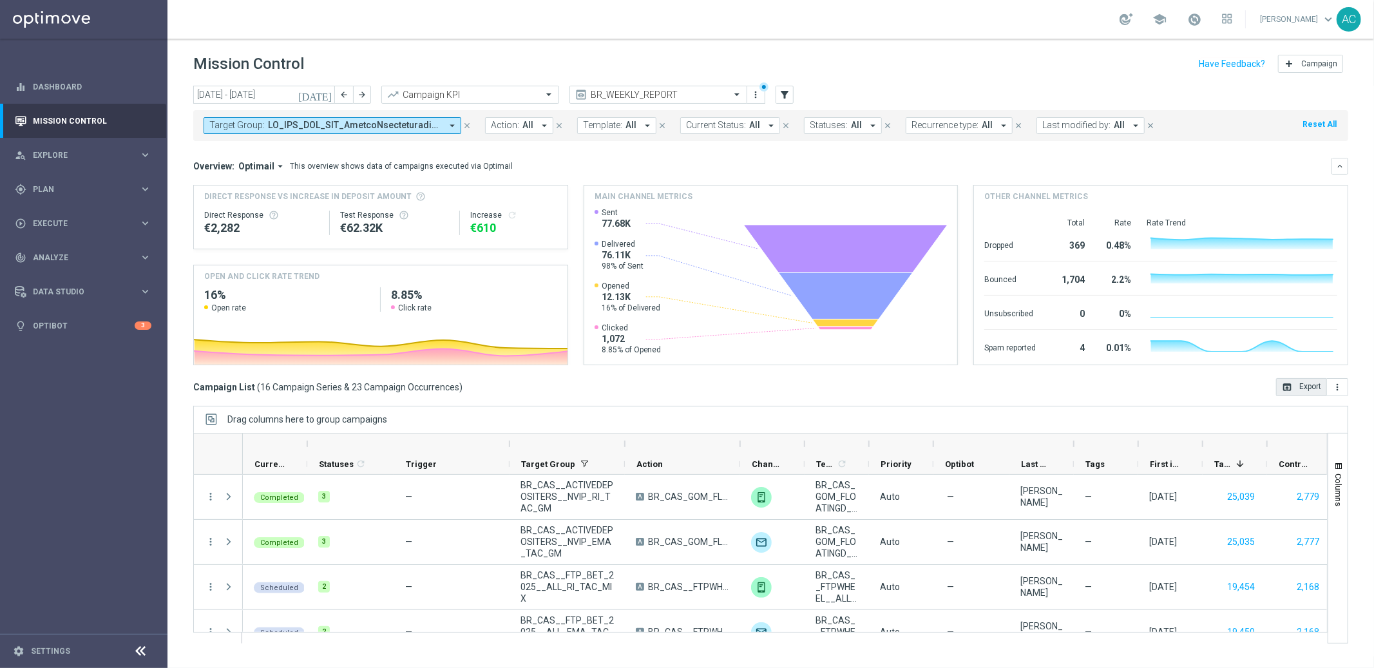
click at [1304, 383] on button "open_in_browser Export" at bounding box center [1301, 387] width 51 height 18
